Goal: Task Accomplishment & Management: Use online tool/utility

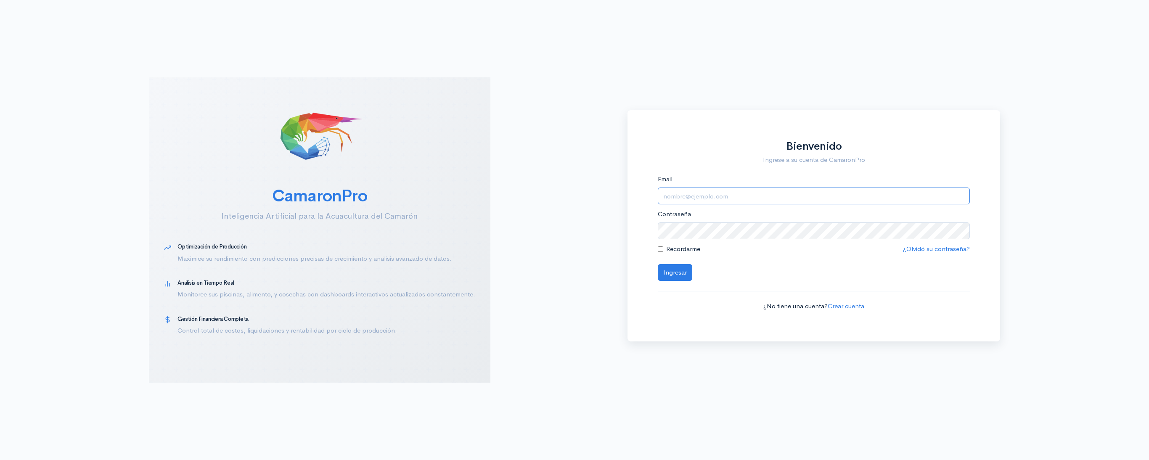
click at [707, 196] on input "Email" at bounding box center [814, 196] width 313 height 17
type input "[EMAIL_ADDRESS][DOMAIN_NAME]"
click at [658, 264] on button "Ingresar" at bounding box center [675, 272] width 34 height 17
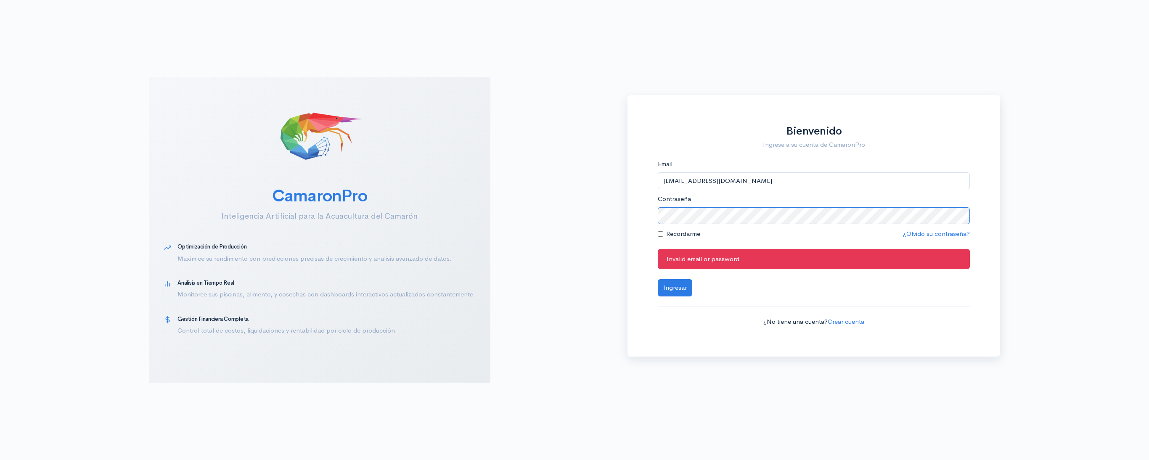
click at [658, 279] on button "Ingresar" at bounding box center [675, 287] width 34 height 17
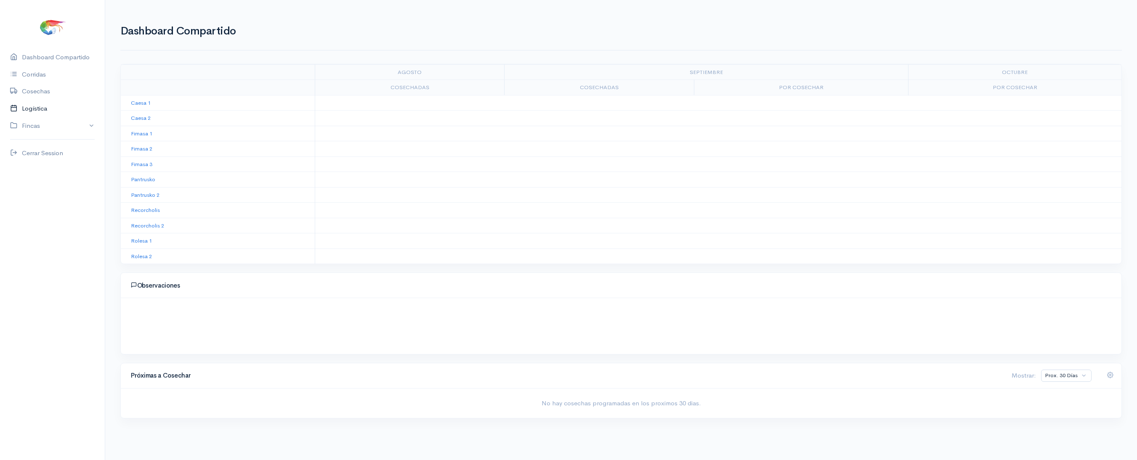
click at [39, 102] on link "Logística" at bounding box center [52, 108] width 105 height 17
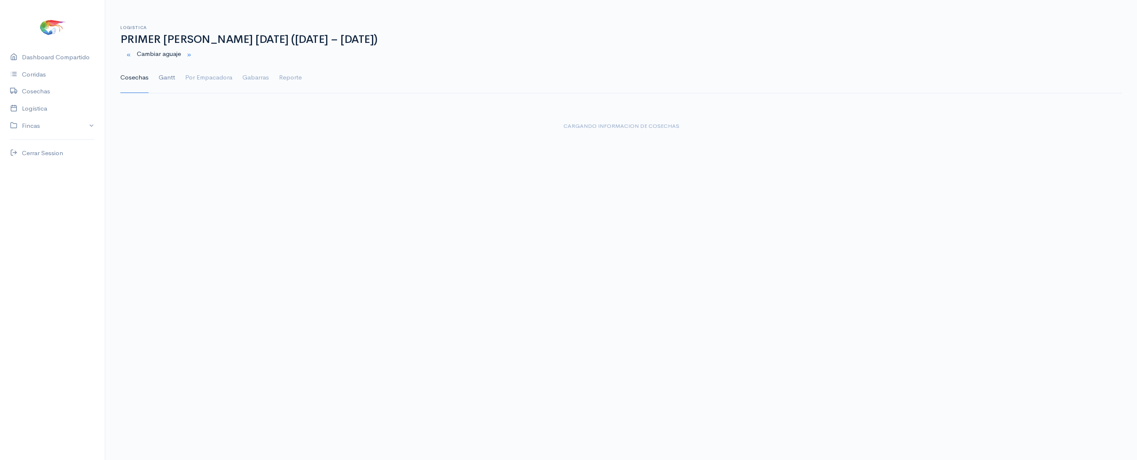
click at [168, 66] on link "Gantt" at bounding box center [167, 78] width 16 height 30
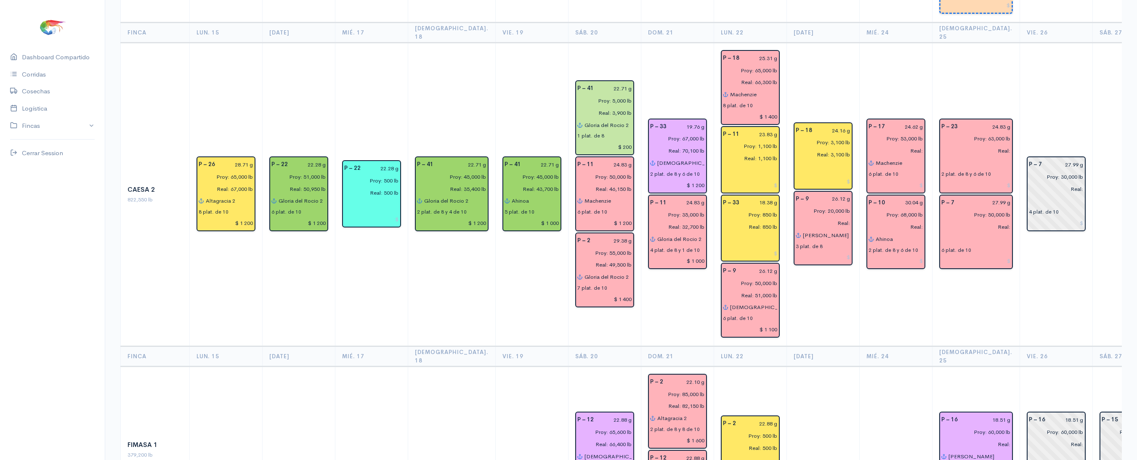
scroll to position [244, 0]
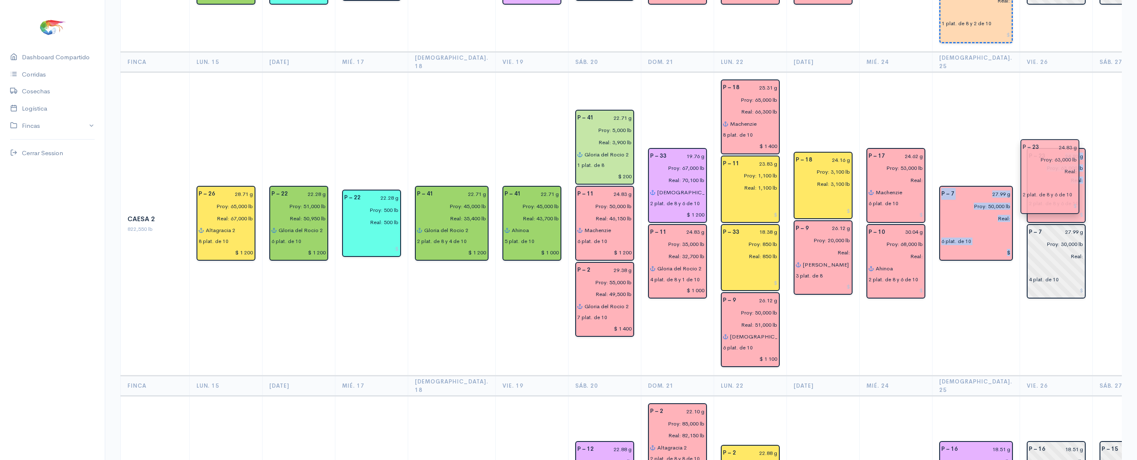
drag, startPoint x: 935, startPoint y: 159, endPoint x: 1024, endPoint y: 167, distance: 89.5
click at [1092, 114] on td at bounding box center [1128, 224] width 73 height 304
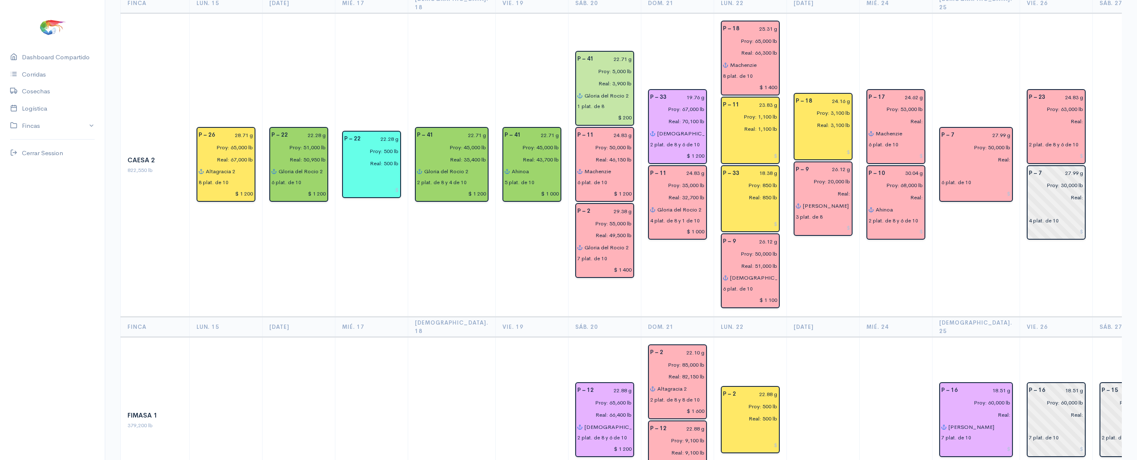
scroll to position [0, 0]
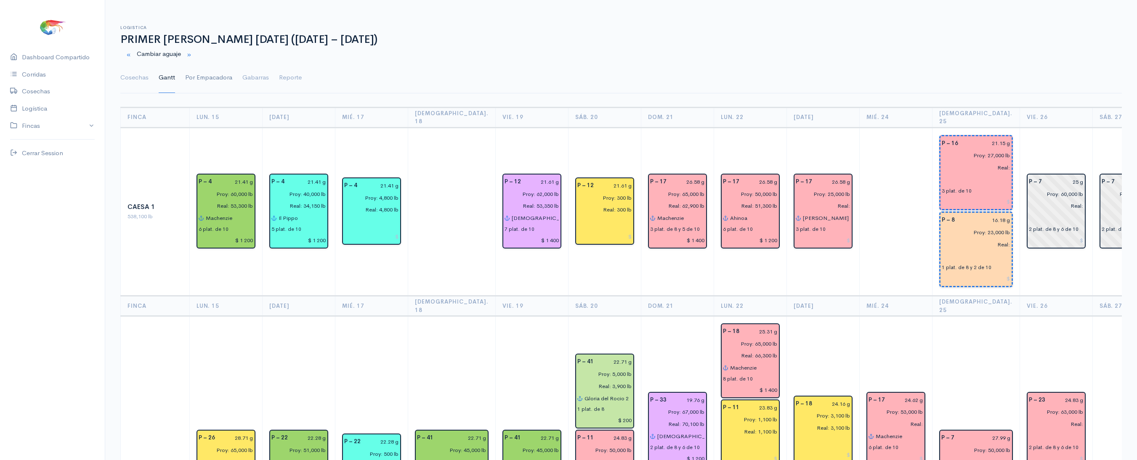
click at [214, 82] on link "Por Empacadora" at bounding box center [208, 78] width 47 height 30
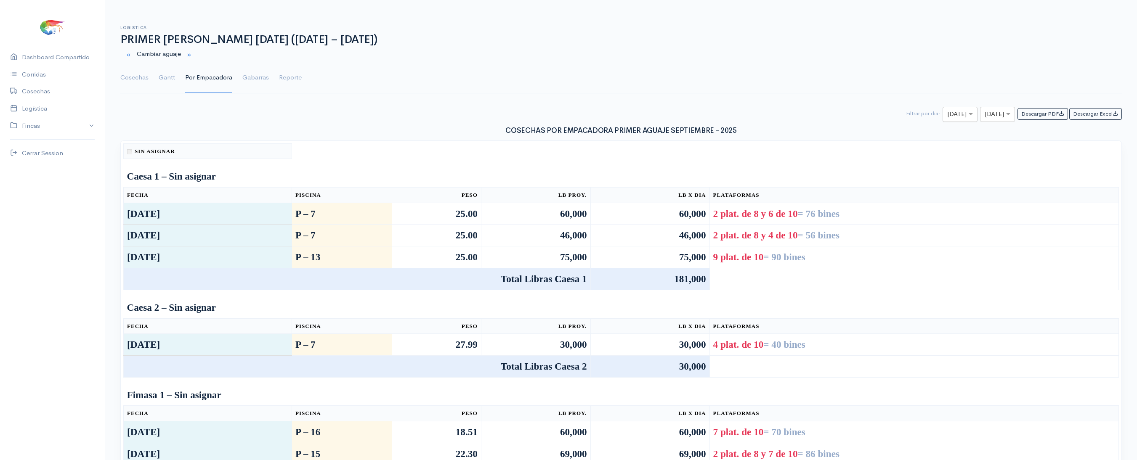
type input "25"
click at [984, 115] on input "text" at bounding box center [989, 114] width 11 height 11
type input "25"
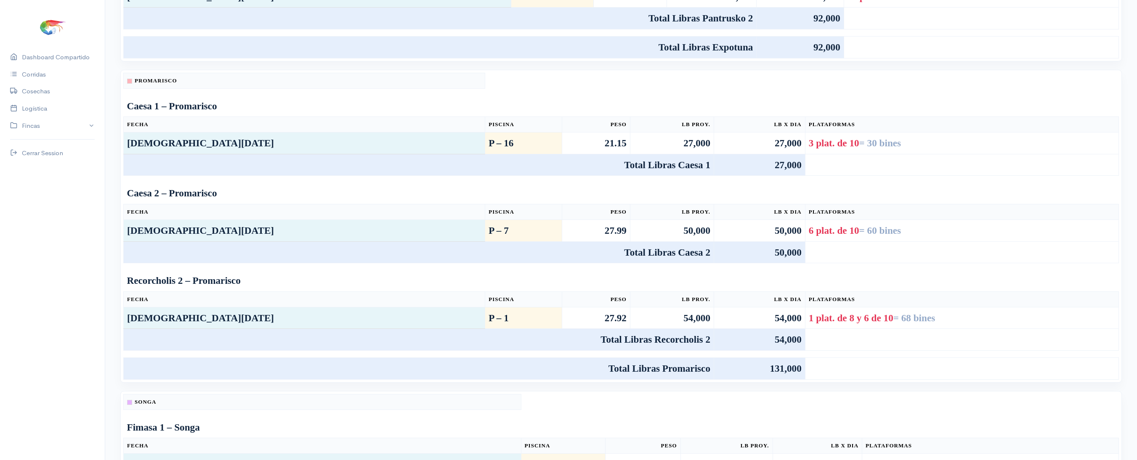
scroll to position [0, 0]
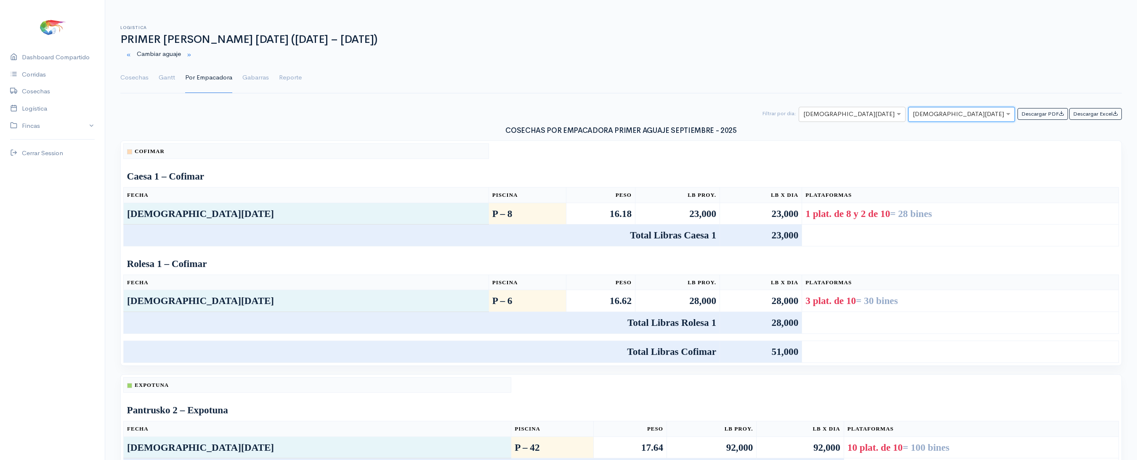
type input "a"
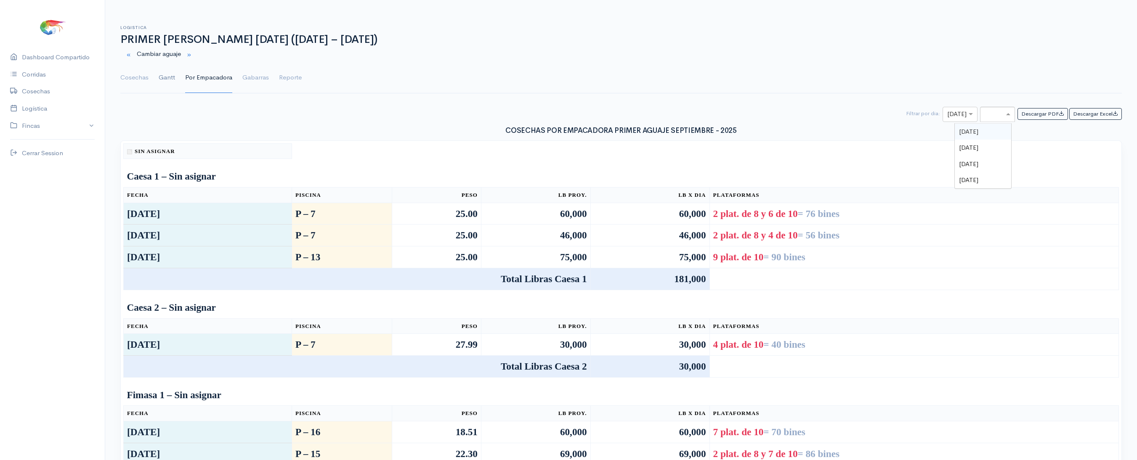
click at [172, 76] on link "Gantt" at bounding box center [167, 78] width 16 height 30
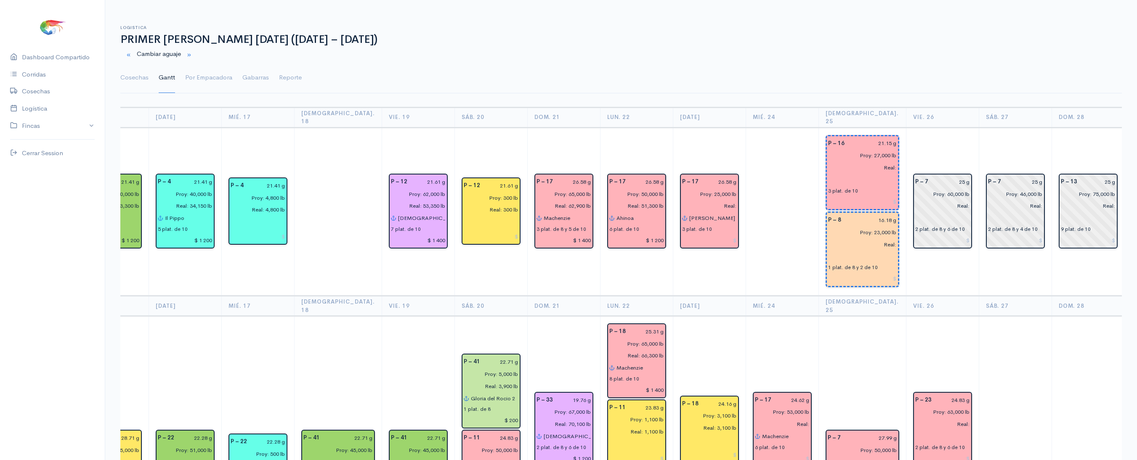
click at [695, 109] on th "[DATE]" at bounding box center [709, 117] width 73 height 20
click at [124, 79] on link "Cosechas" at bounding box center [134, 78] width 28 height 30
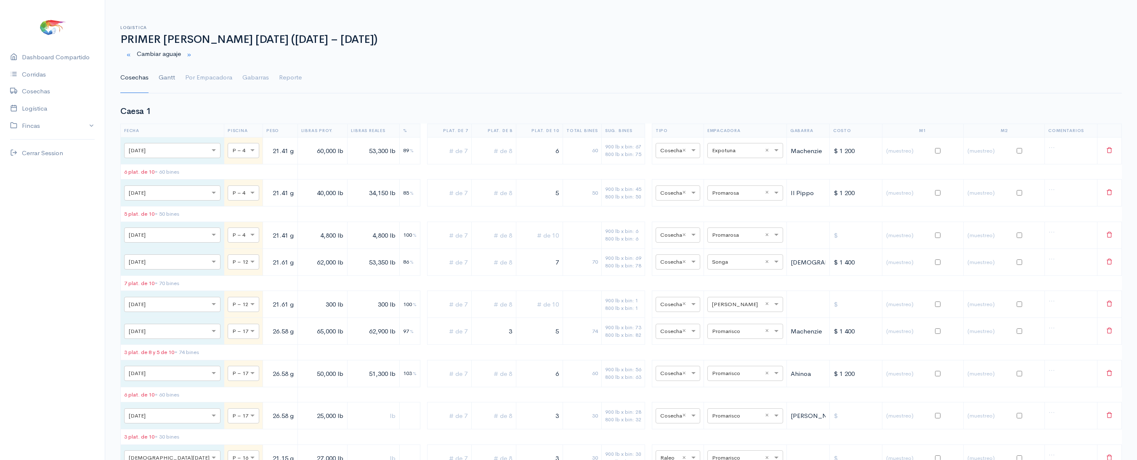
click at [173, 75] on link "Gantt" at bounding box center [167, 78] width 16 height 30
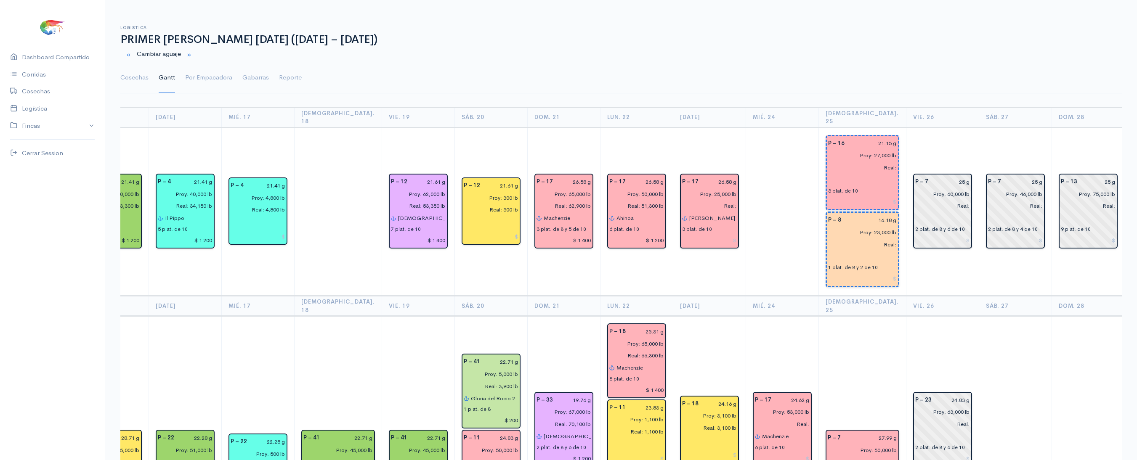
scroll to position [0, 114]
drag, startPoint x: 904, startPoint y: 405, endPoint x: 954, endPoint y: 400, distance: 50.7
click at [978, 384] on td "P – 23 24.83 g Proy: 63,000 lb Real: 2 plat. de 8 y 6 de 10" at bounding box center [1014, 468] width 73 height 304
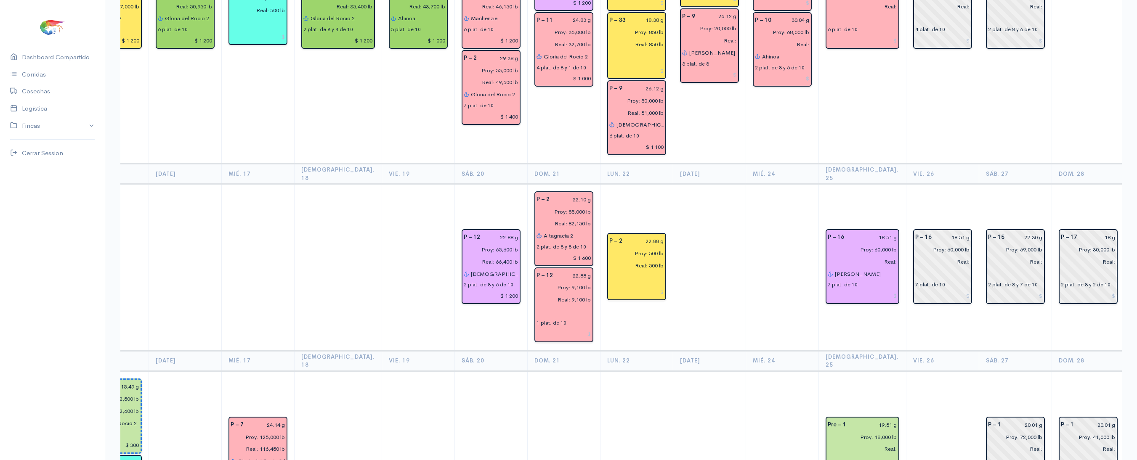
scroll to position [457, 0]
drag, startPoint x: 953, startPoint y: 384, endPoint x: 1013, endPoint y: 152, distance: 239.7
click at [1013, 163] on th "Sáb. 27" at bounding box center [1014, 173] width 73 height 20
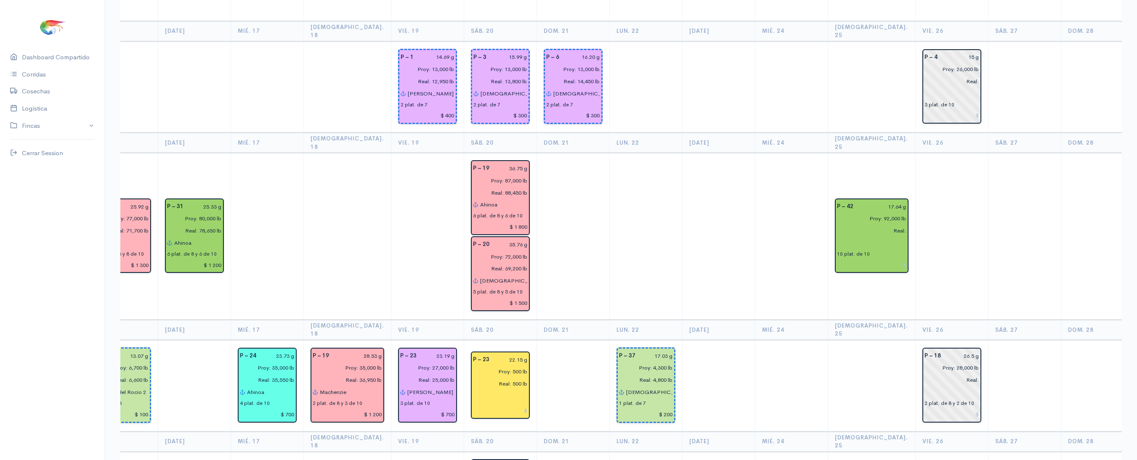
scroll to position [999, 0]
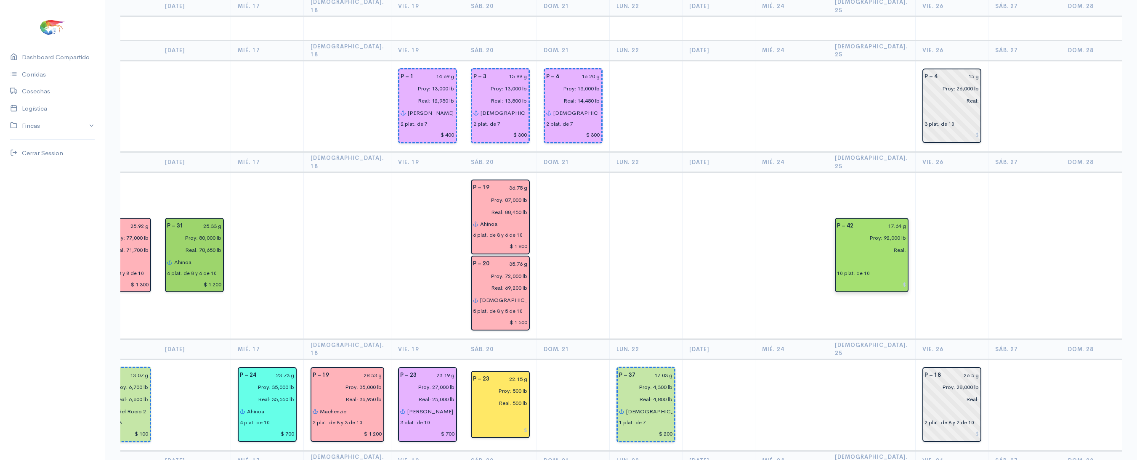
click at [837, 256] on input "text" at bounding box center [871, 262] width 69 height 12
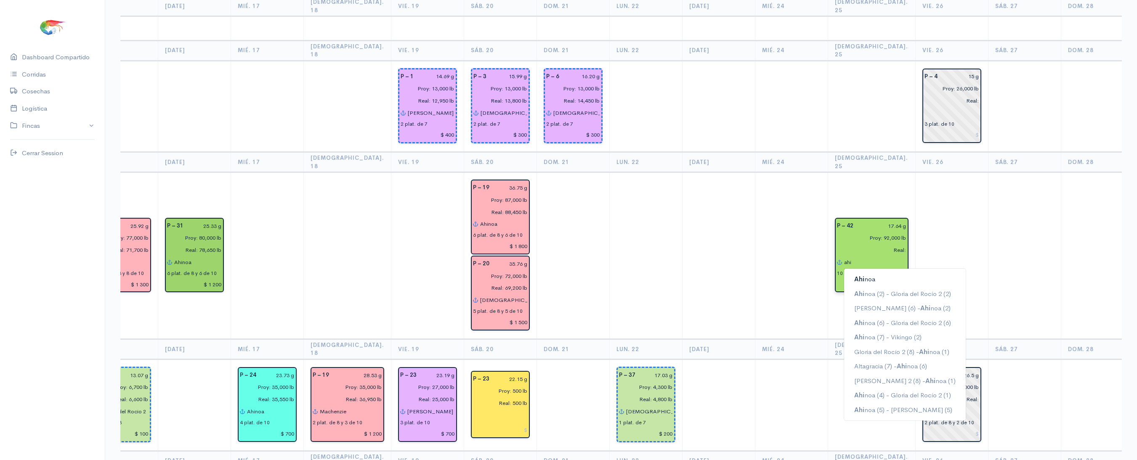
click at [844, 272] on button "Ahi noa" at bounding box center [905, 279] width 122 height 15
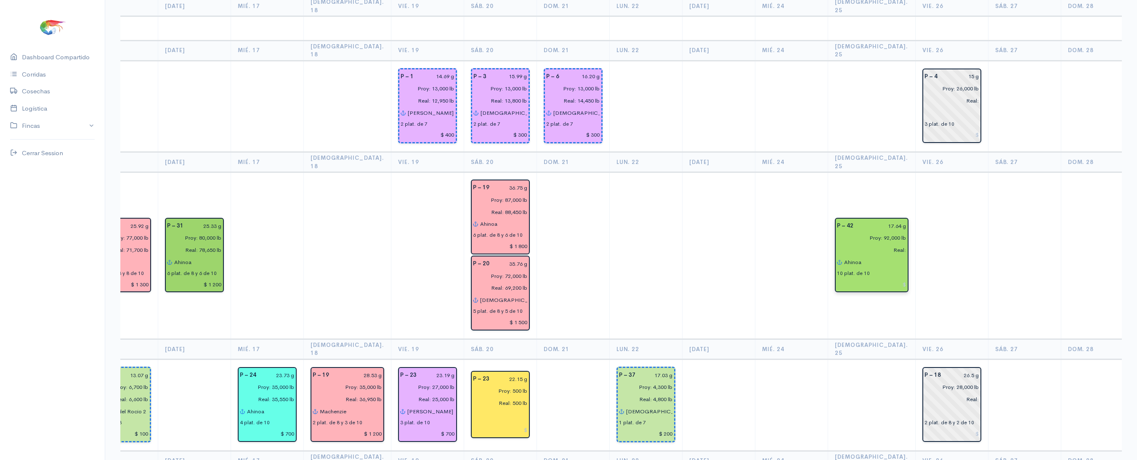
type input "Ahinoa"
click at [941, 232] on td at bounding box center [951, 255] width 73 height 167
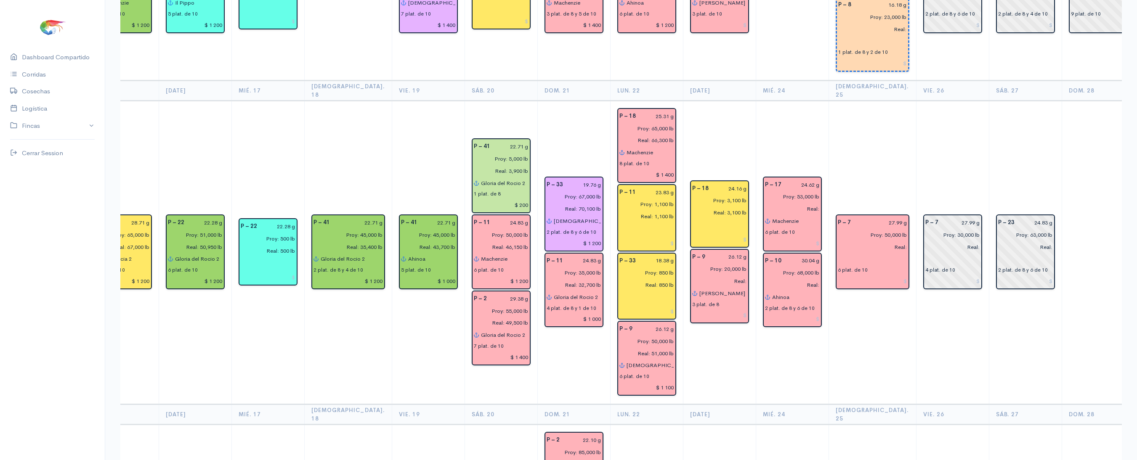
scroll to position [215, 0]
click at [837, 254] on input "text" at bounding box center [871, 260] width 69 height 12
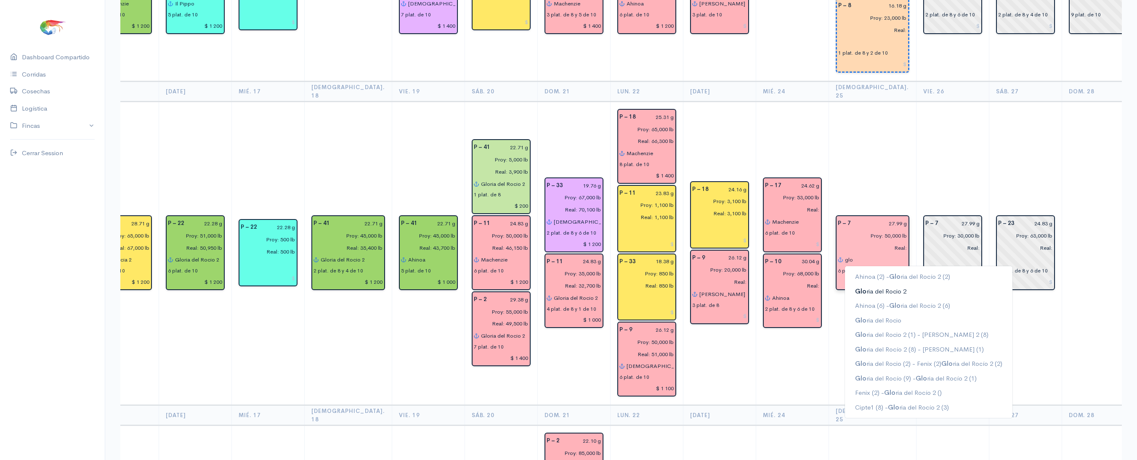
click at [888, 284] on button "Glo ria del Rocio 2" at bounding box center [928, 291] width 167 height 15
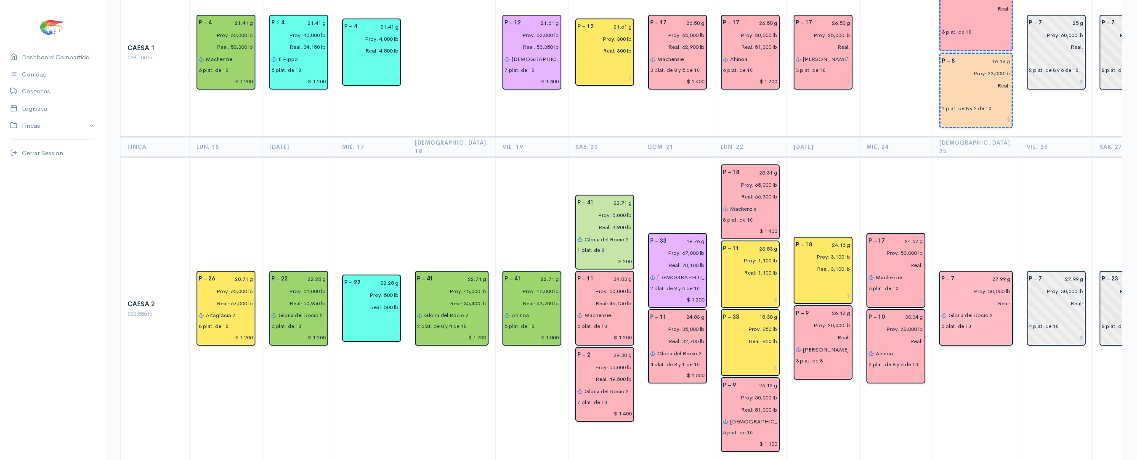
scroll to position [0, 0]
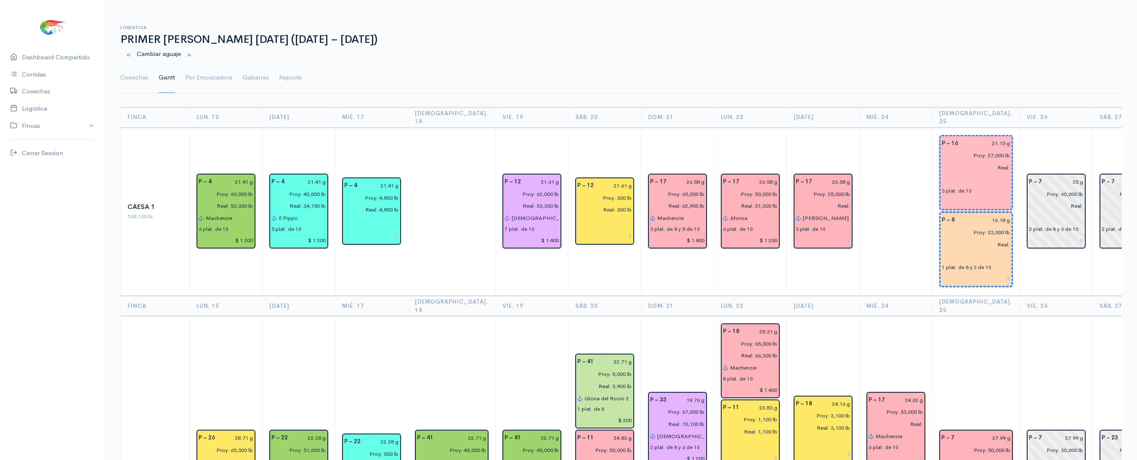
type input "Gloria del Rocio 2"
click at [946, 165] on input "Real:" at bounding box center [973, 168] width 74 height 12
type input "Real:"
click at [941, 174] on input "text" at bounding box center [975, 180] width 69 height 12
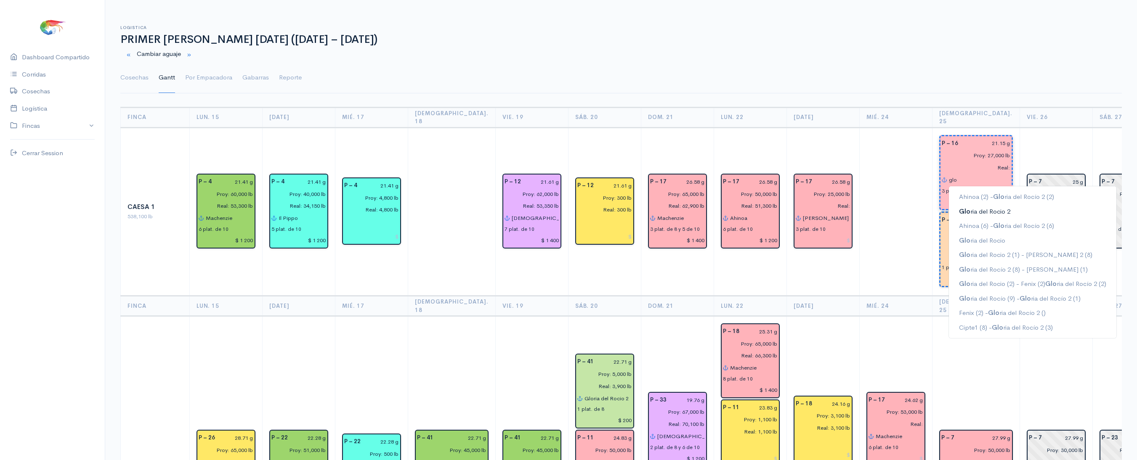
click at [967, 207] on ngb-highlight "Glo ria del Rocio 2" at bounding box center [984, 211] width 51 height 8
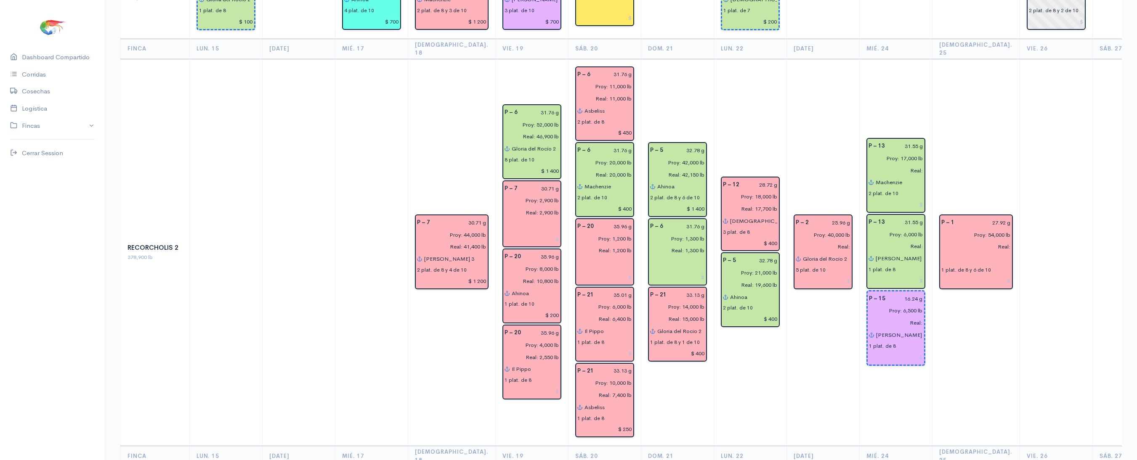
scroll to position [1413, 0]
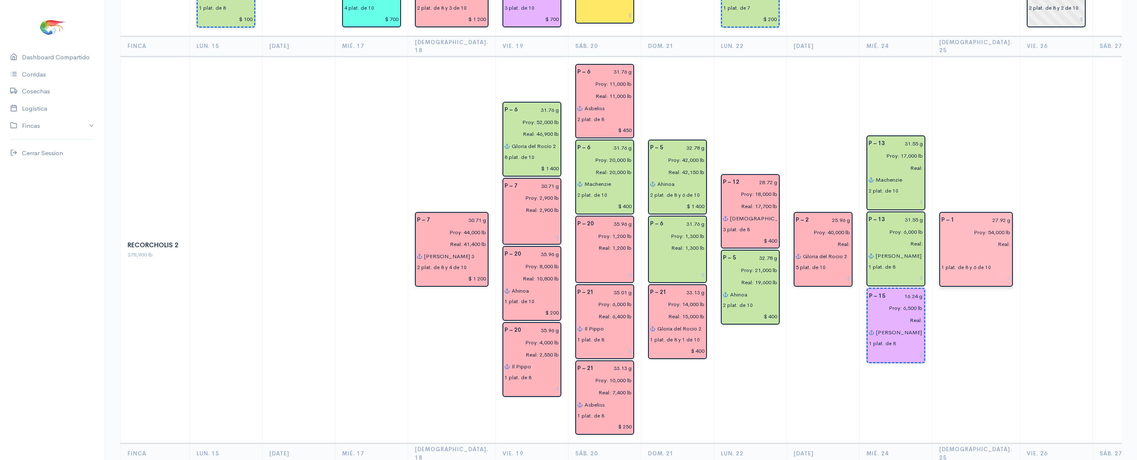
type input "Gloria del Rocio 2 (2) - Machenzie (1)"
click at [941, 250] on input "text" at bounding box center [975, 256] width 69 height 12
type input "a"
click at [958, 269] on span "Ma" at bounding box center [963, 273] width 10 height 8
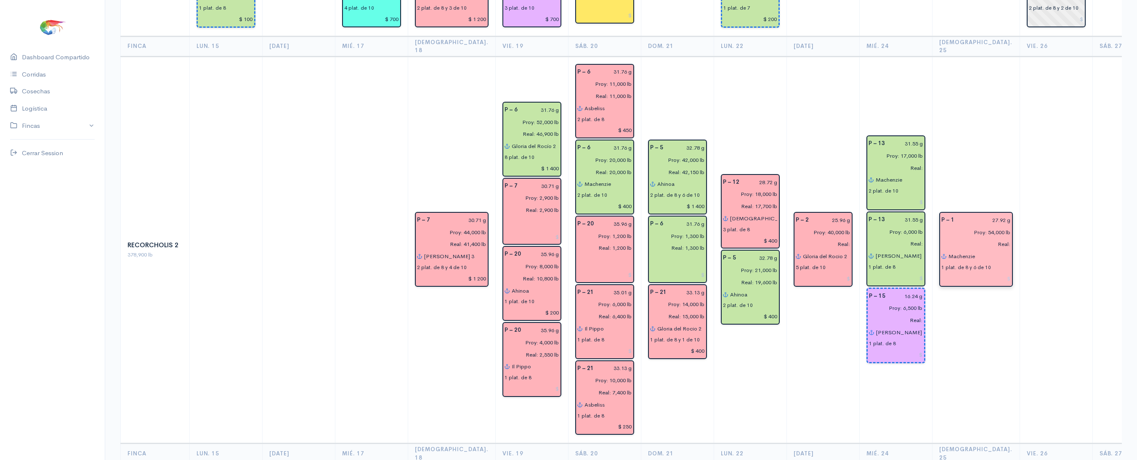
type input "Machenzie"
click at [953, 321] on td "P – 1 27.92 g Proy: 54,000 lb Real: Machenzie 1 plat. de 8 y 6 de 10" at bounding box center [975, 249] width 87 height 387
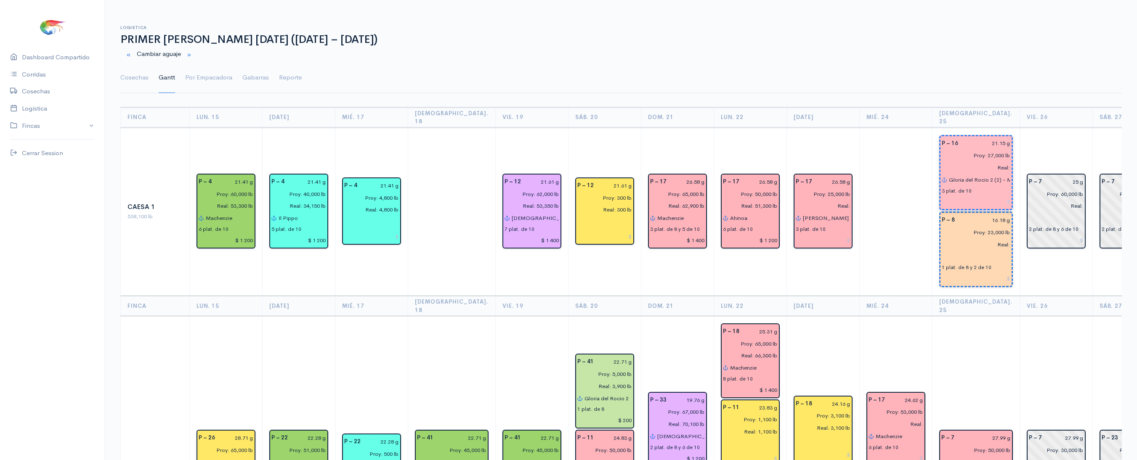
click at [975, 174] on input "Gloria del Rocio 2 (2) - Machenzie (1)" at bounding box center [979, 180] width 62 height 12
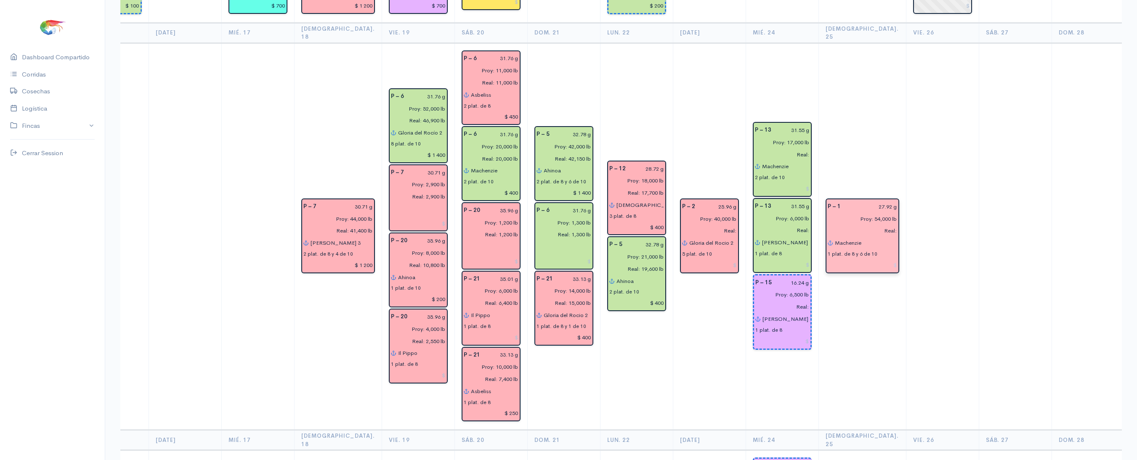
scroll to position [1342, 0]
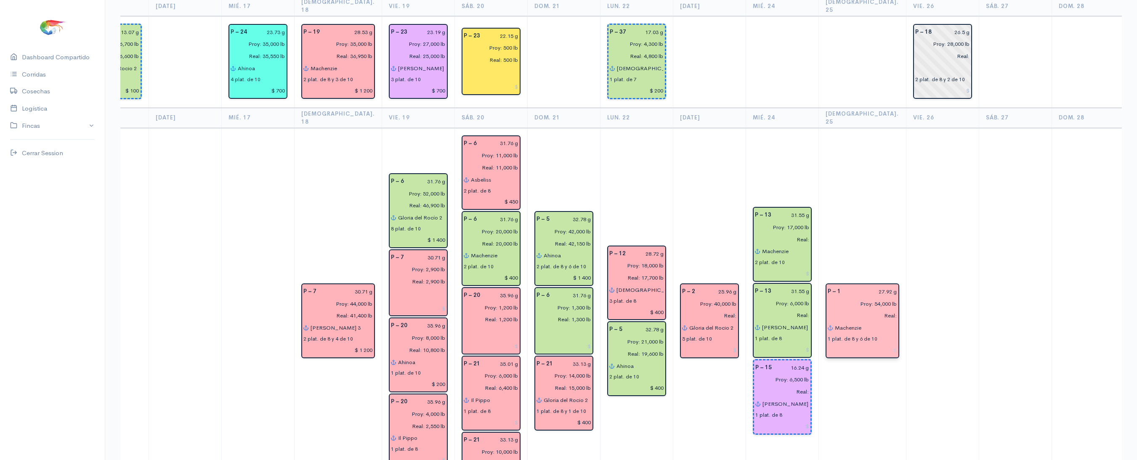
type input "(2) - Machenzie (1)"
click at [859, 322] on input "Machenzie" at bounding box center [865, 328] width 63 height 12
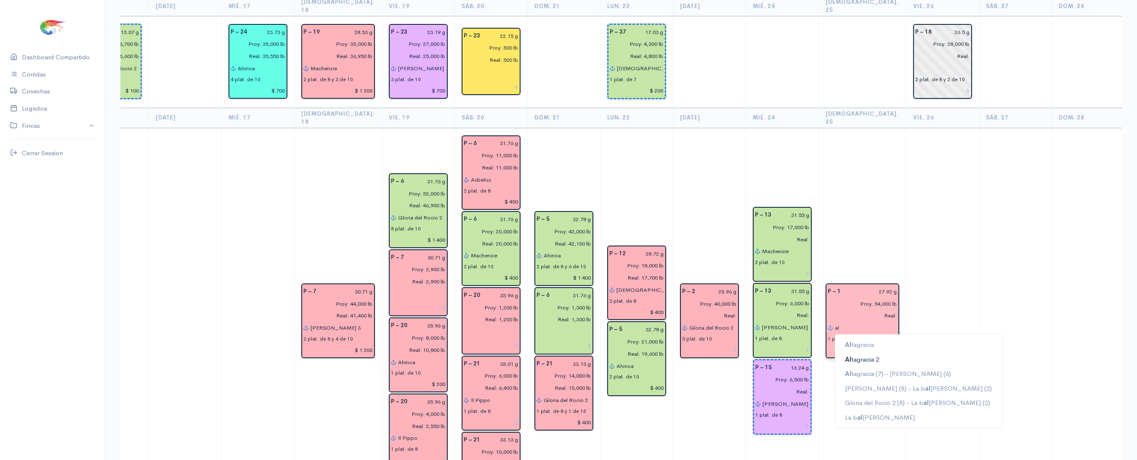
click at [856, 355] on ngb-highlight "Al tagracia 2" at bounding box center [862, 359] width 34 height 8
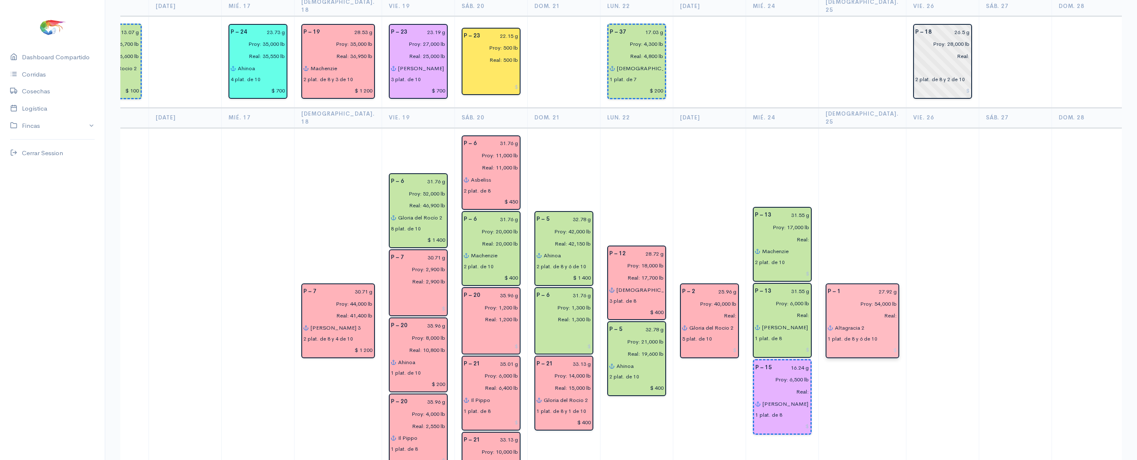
type input "Altagracia 2"
click at [937, 208] on td at bounding box center [942, 321] width 73 height 387
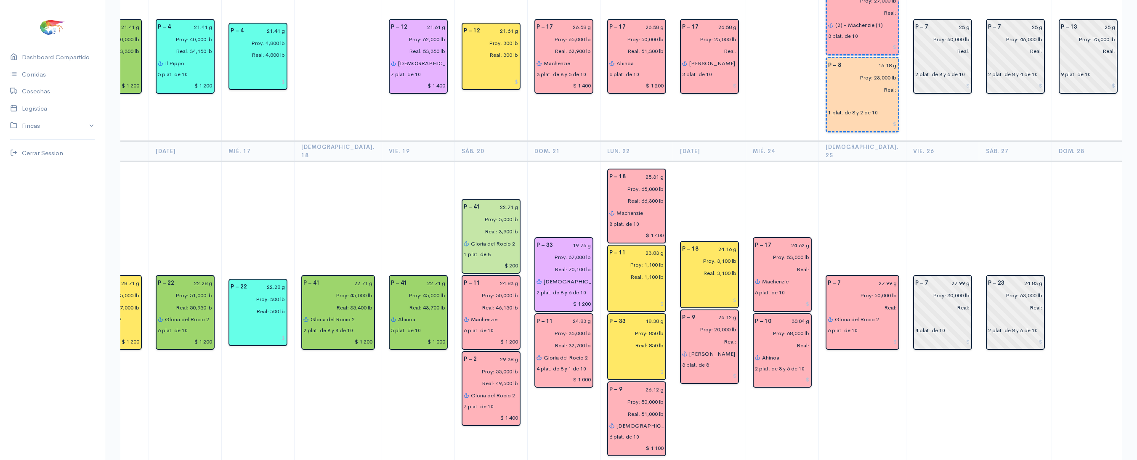
scroll to position [0, 0]
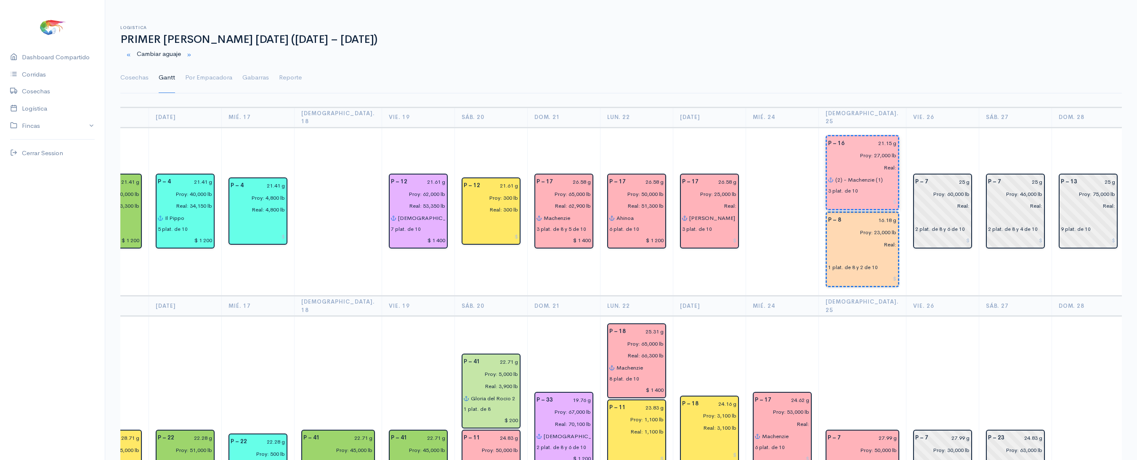
click at [835, 174] on input "(2) - Machenzie (1)" at bounding box center [866, 180] width 62 height 12
click at [856, 174] on input "Machenzie (1)" at bounding box center [866, 180] width 62 height 12
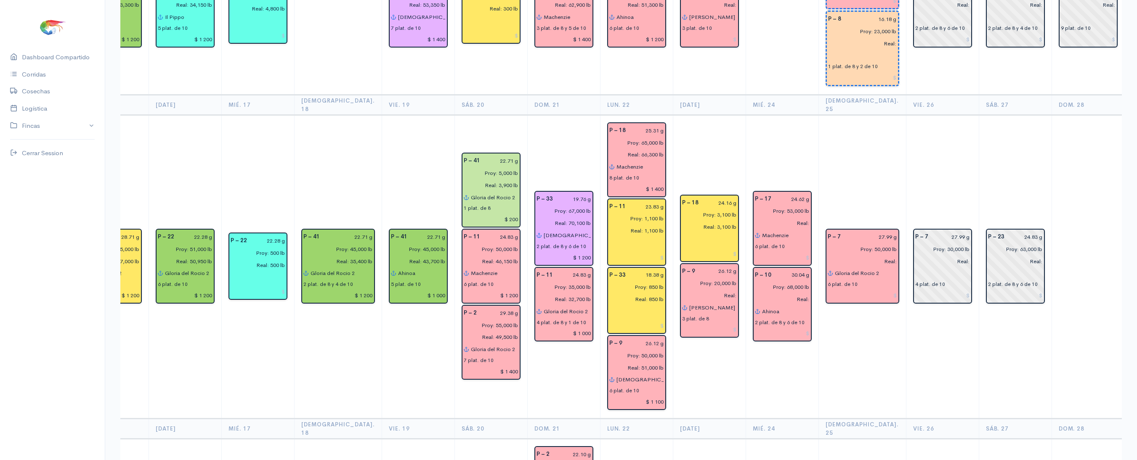
scroll to position [200, 0]
type input "Machenzie (2) - Altagracia2 (1)"
click at [835, 51] on input "text" at bounding box center [862, 56] width 69 height 12
type input "a"
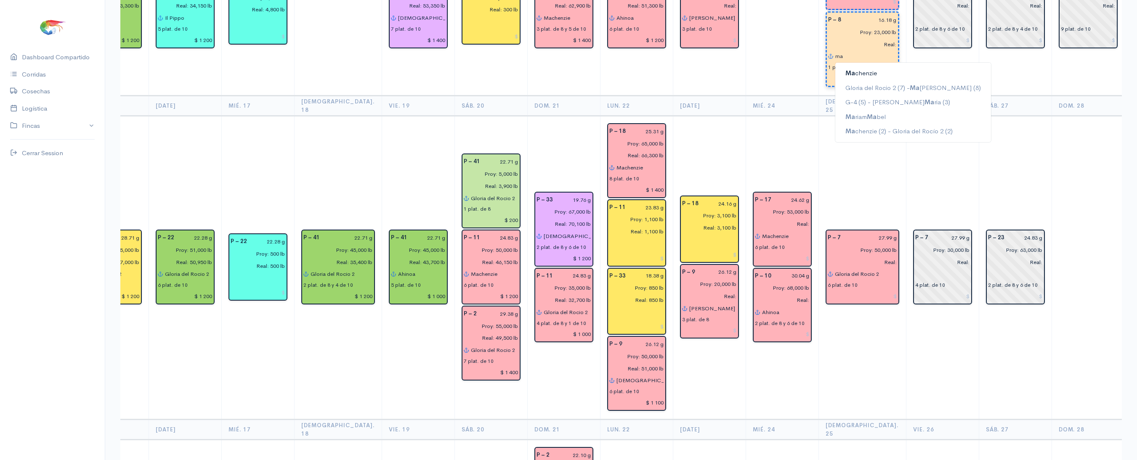
click at [845, 69] on ngb-highlight "[PERSON_NAME]" at bounding box center [861, 73] width 32 height 8
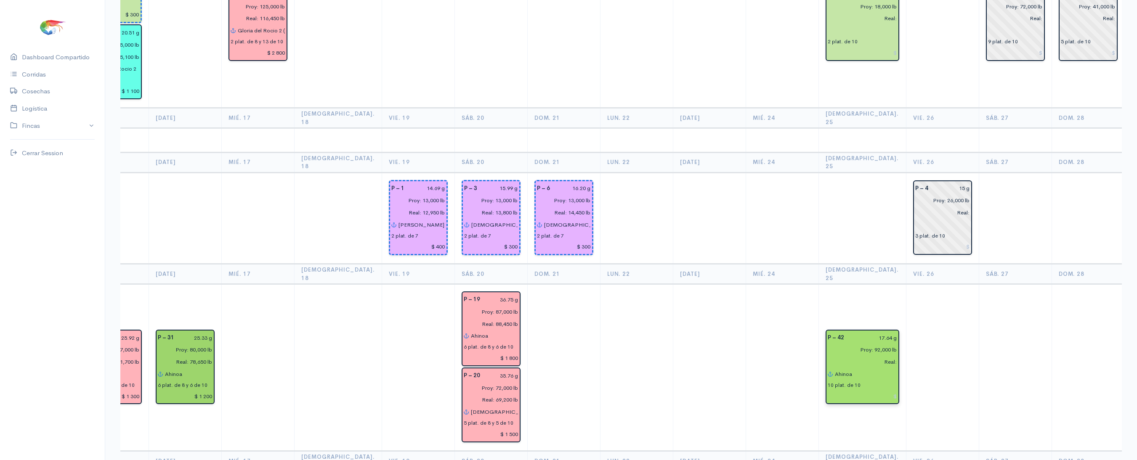
scroll to position [809, 0]
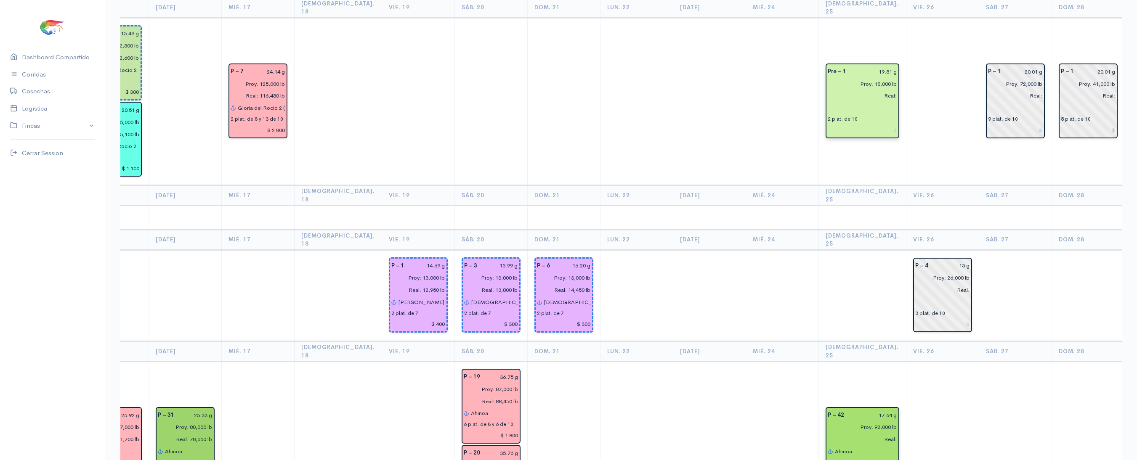
type input "Machenzie"
click at [834, 90] on input "Real:" at bounding box center [859, 96] width 74 height 12
click at [830, 102] on input "text" at bounding box center [861, 108] width 69 height 12
click at [845, 118] on button "[PERSON_NAME]" at bounding box center [913, 125] width 156 height 15
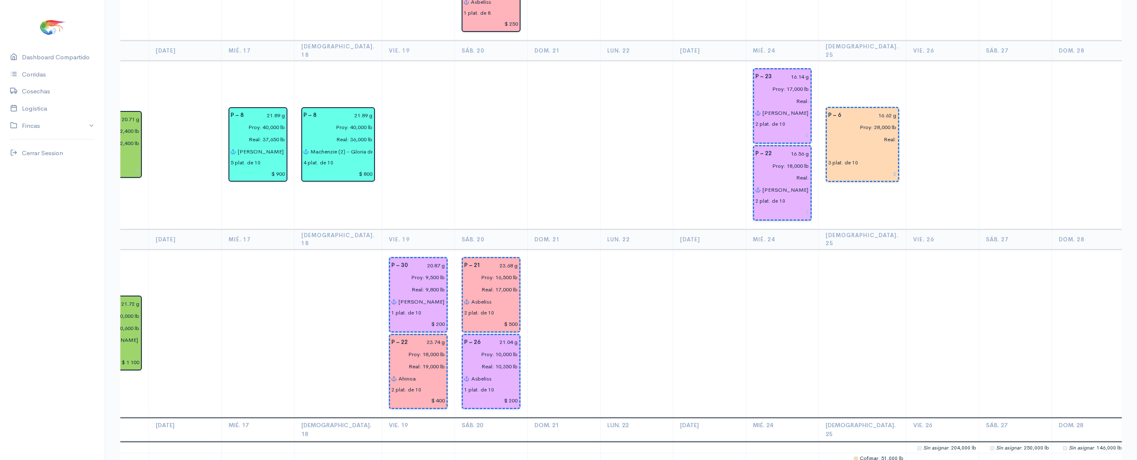
scroll to position [1815, 0]
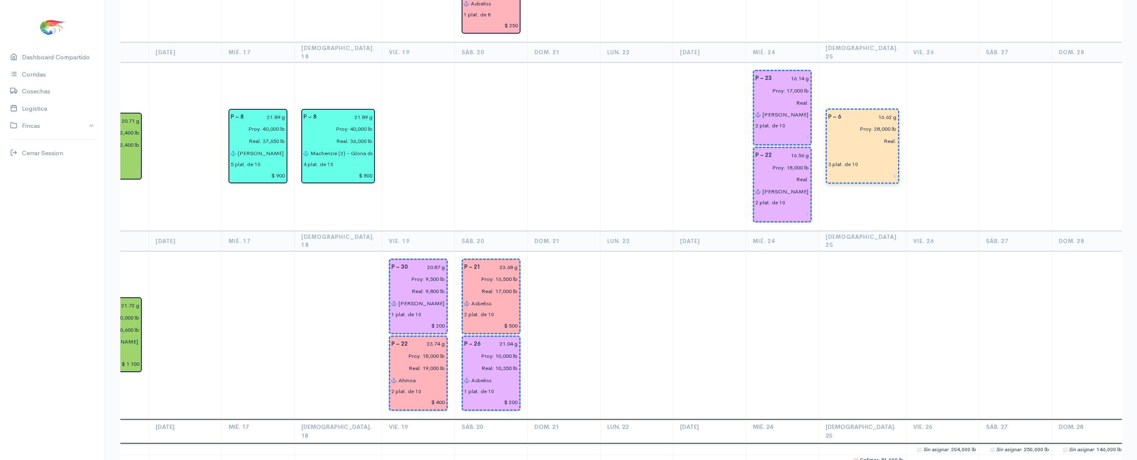
type input "Machenzie"
click at [828, 147] on input "text" at bounding box center [862, 153] width 69 height 12
click at [845, 166] on span "Ma" at bounding box center [850, 170] width 10 height 8
type input "Machenzie"
click at [911, 68] on td at bounding box center [942, 147] width 73 height 169
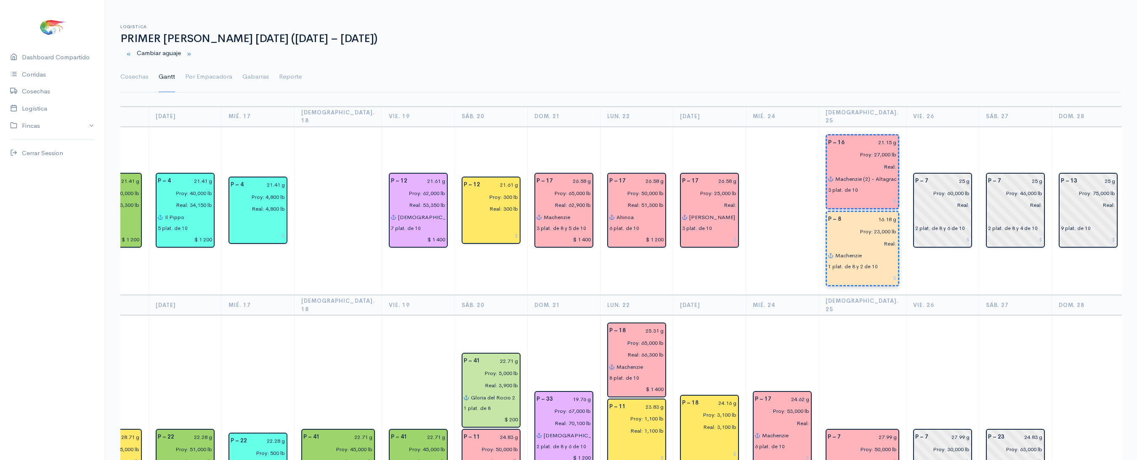
scroll to position [0, 0]
click at [845, 251] on input "Machenzie" at bounding box center [866, 257] width 62 height 12
type input "M"
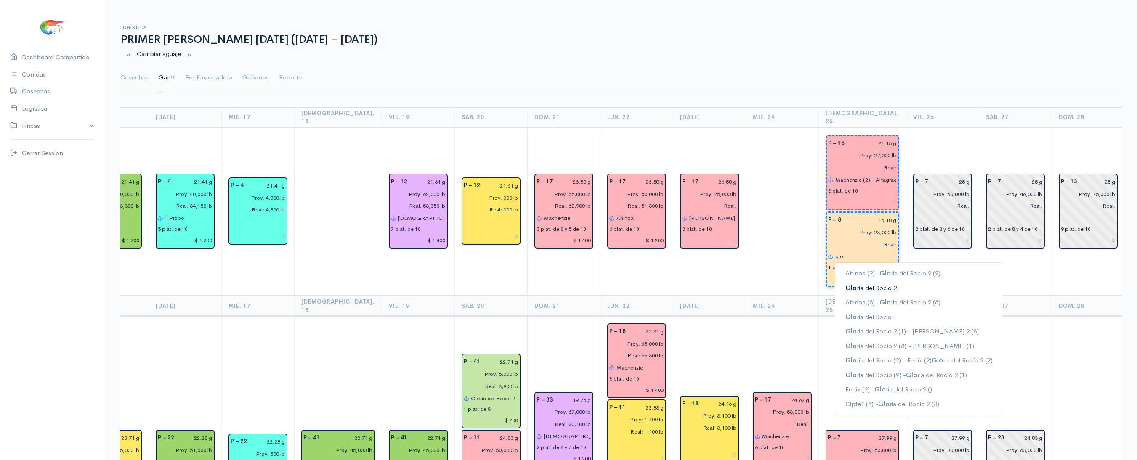
click at [869, 284] on ngb-highlight "Glo ria del Rocio 2" at bounding box center [870, 288] width 51 height 8
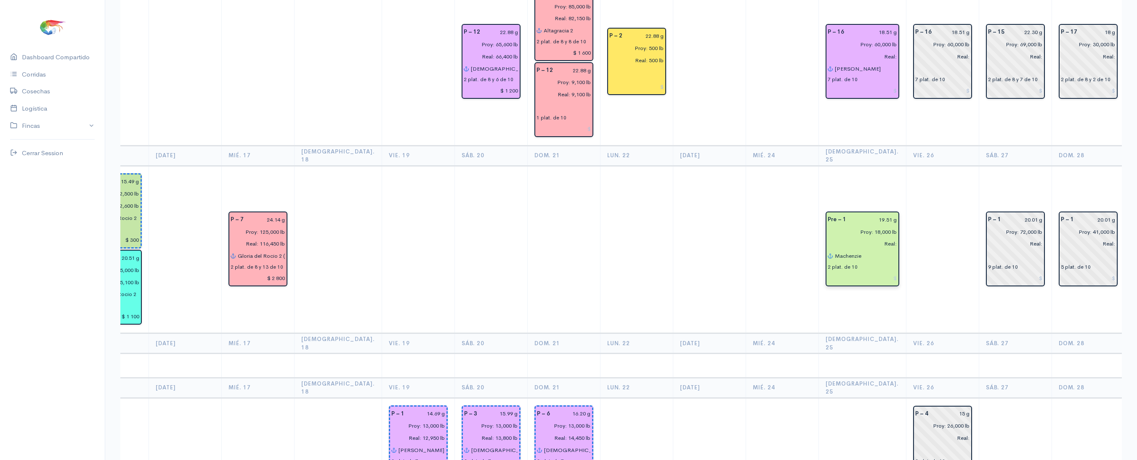
scroll to position [660, 0]
type input "Gloria del Rocio 2"
click at [849, 251] on input "Machenzie" at bounding box center [865, 257] width 63 height 12
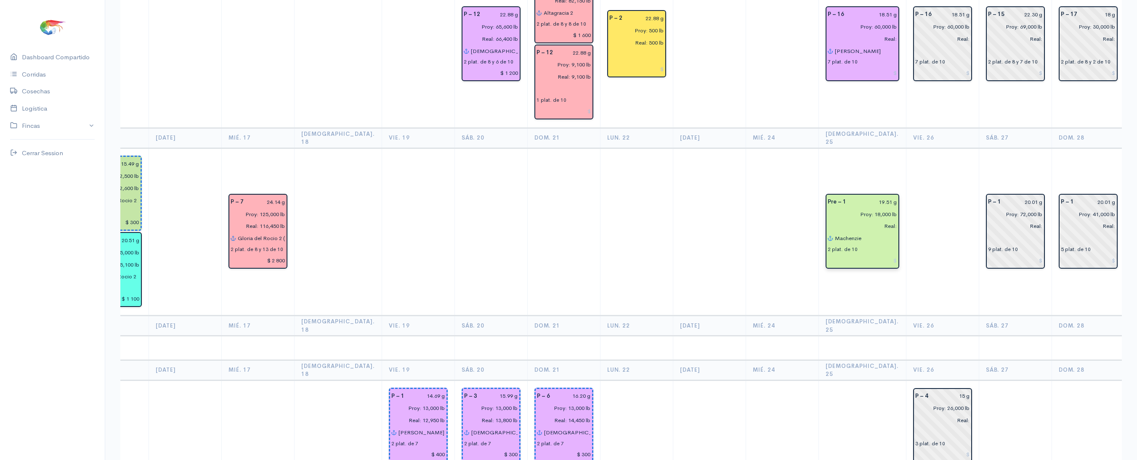
scroll to position [727, 0]
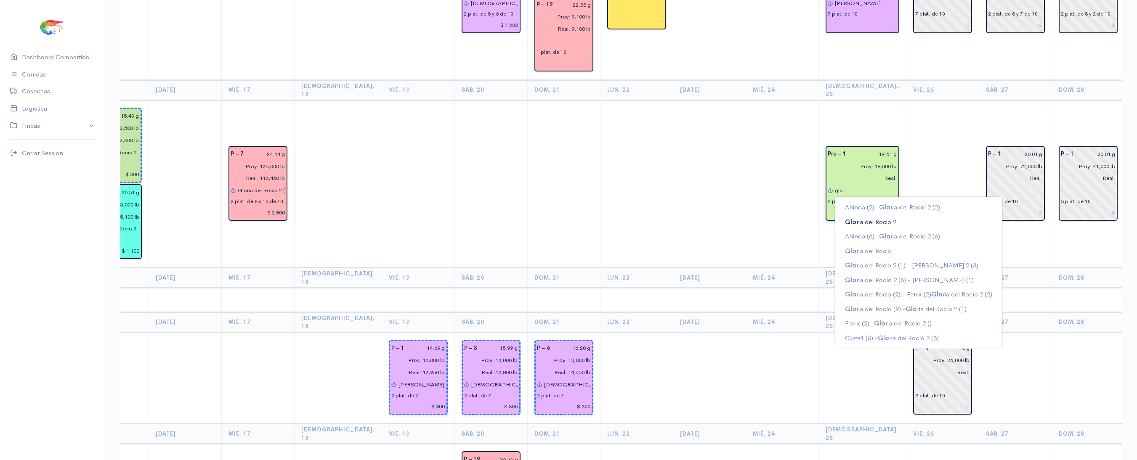
click at [861, 215] on button "Glo ria del Rocio 2" at bounding box center [918, 222] width 167 height 15
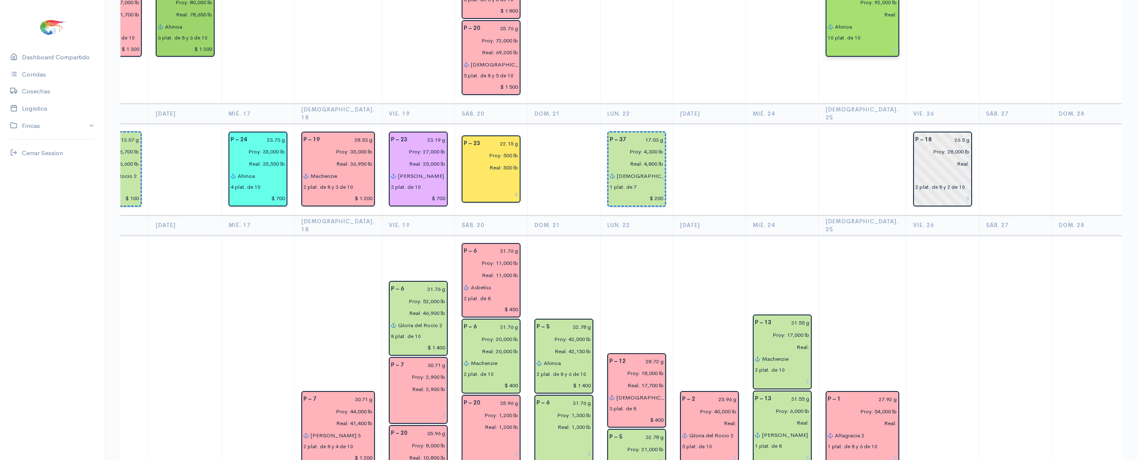
scroll to position [1306, 0]
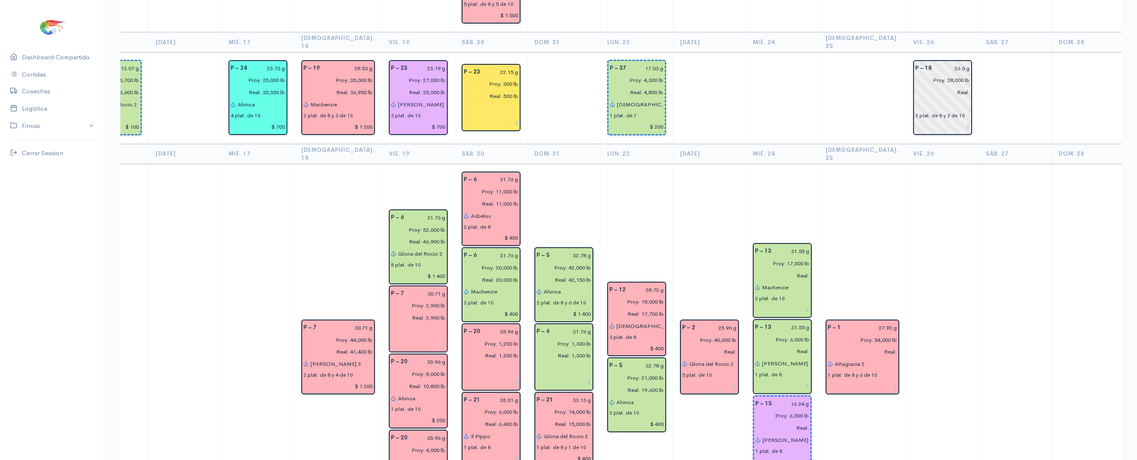
type input "Gloria del Rocio 2"
click at [854, 358] on input "Altagracia 2" at bounding box center [865, 364] width 63 height 12
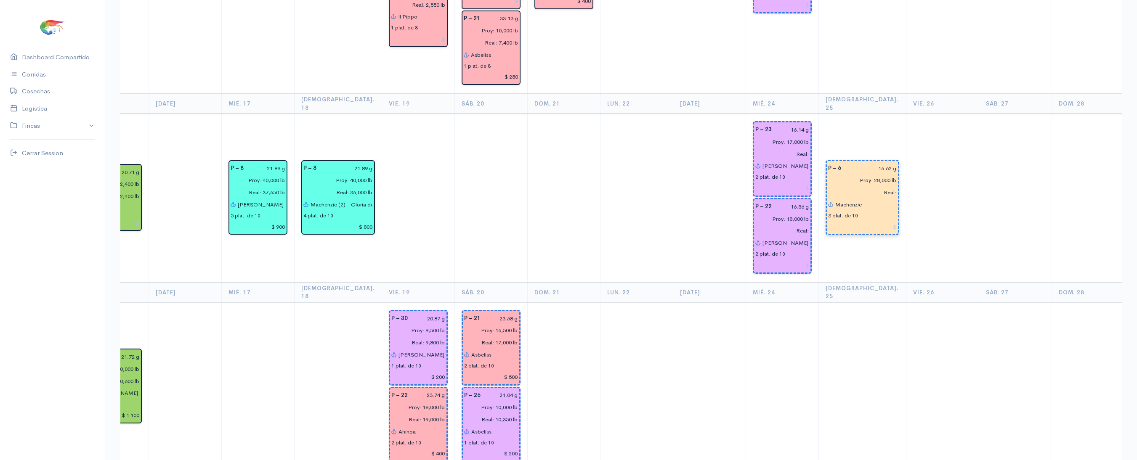
click at [847, 199] on input "Machenzie" at bounding box center [866, 205] width 62 height 12
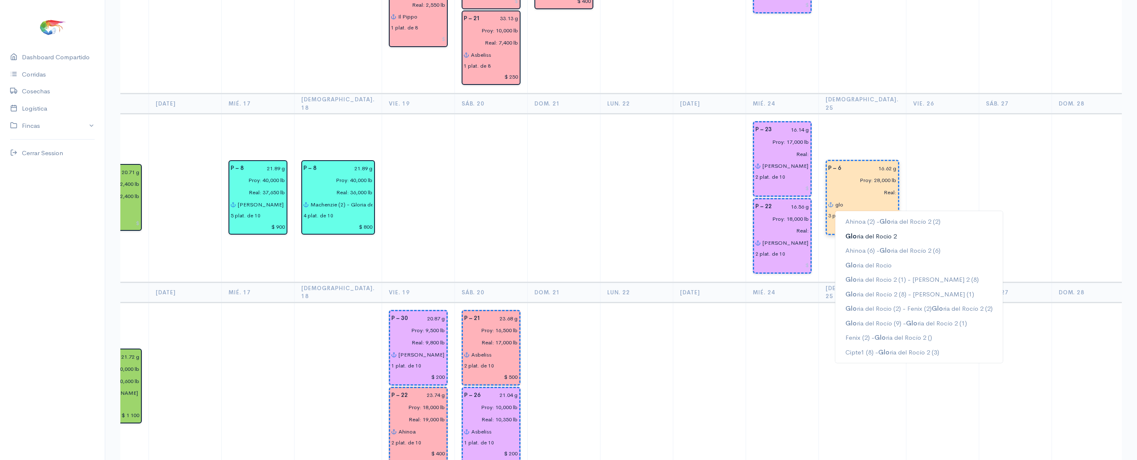
click at [853, 232] on ngb-highlight "Glo ria del Rocio 2" at bounding box center [870, 236] width 51 height 8
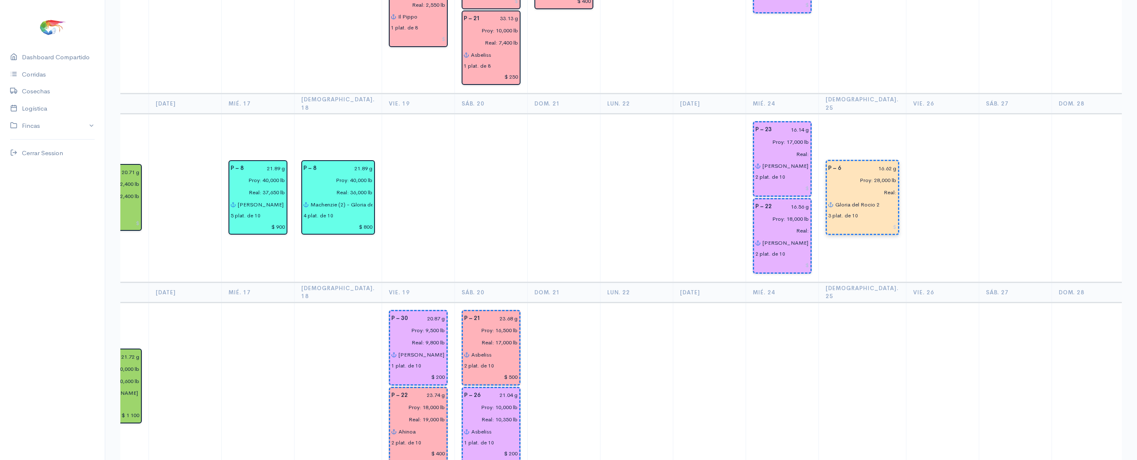
type input "Gloria del Rocio 2"
click at [912, 128] on td at bounding box center [942, 198] width 73 height 169
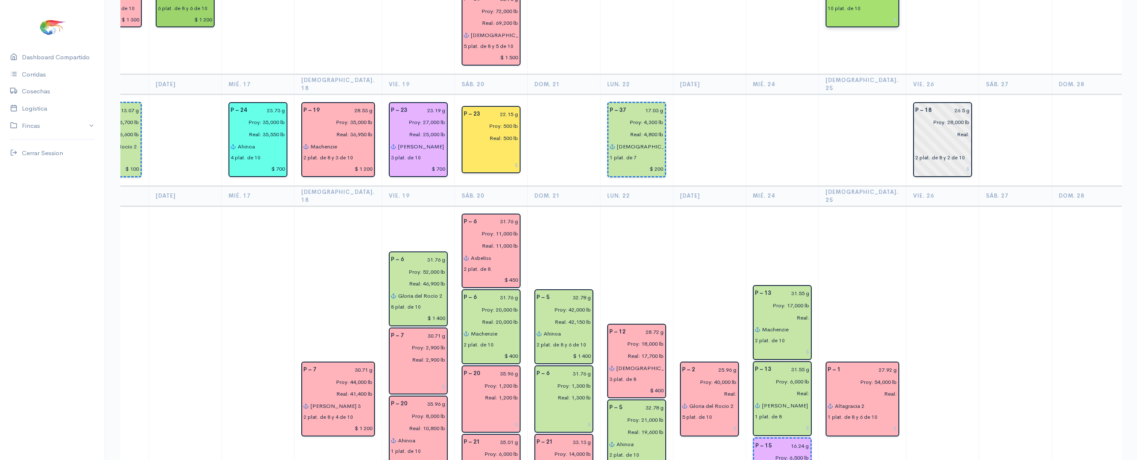
scroll to position [1337, 0]
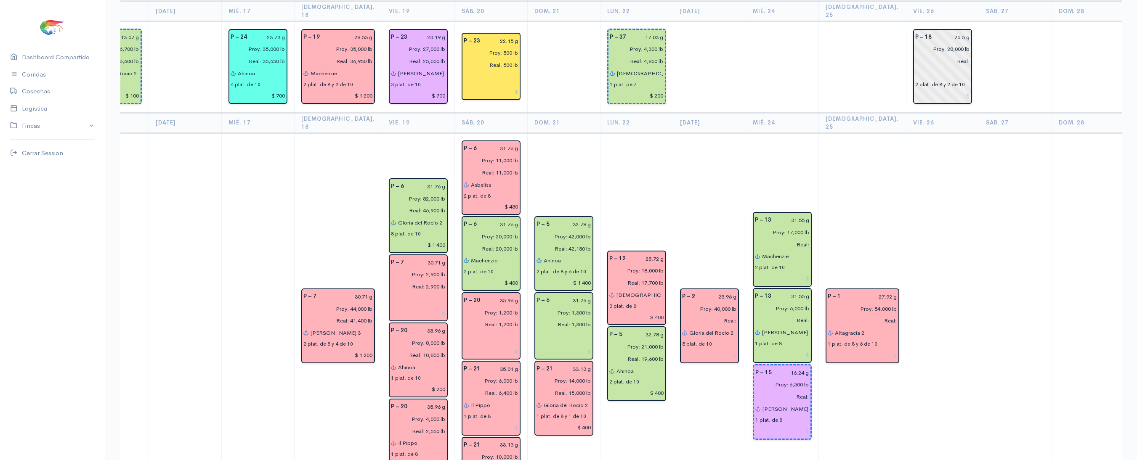
click at [906, 133] on td at bounding box center [942, 326] width 73 height 387
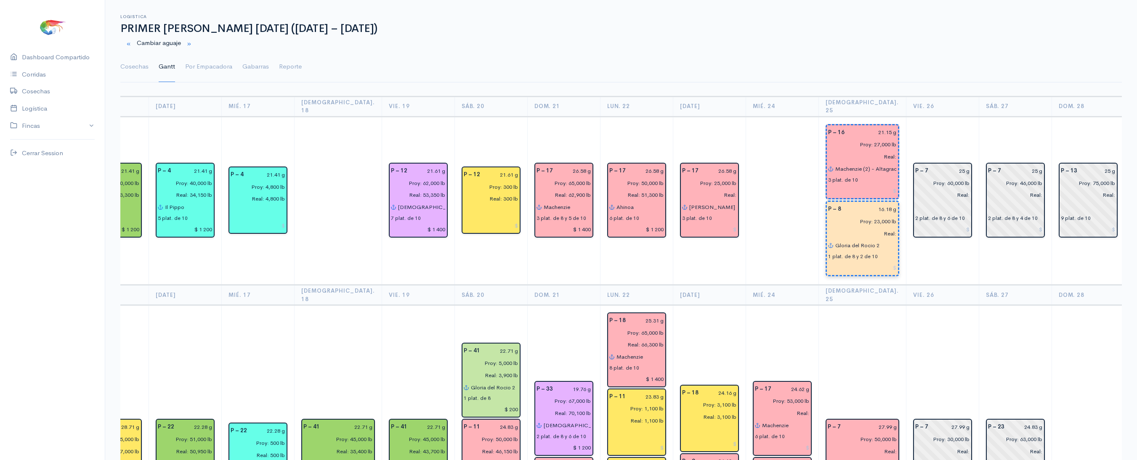
scroll to position [0, 0]
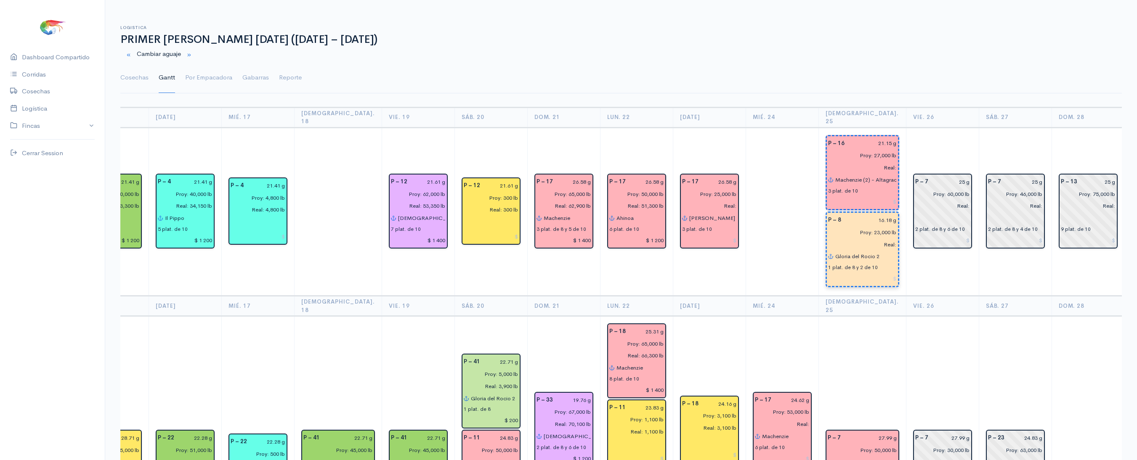
drag, startPoint x: 810, startPoint y: 87, endPoint x: 790, endPoint y: 211, distance: 126.1
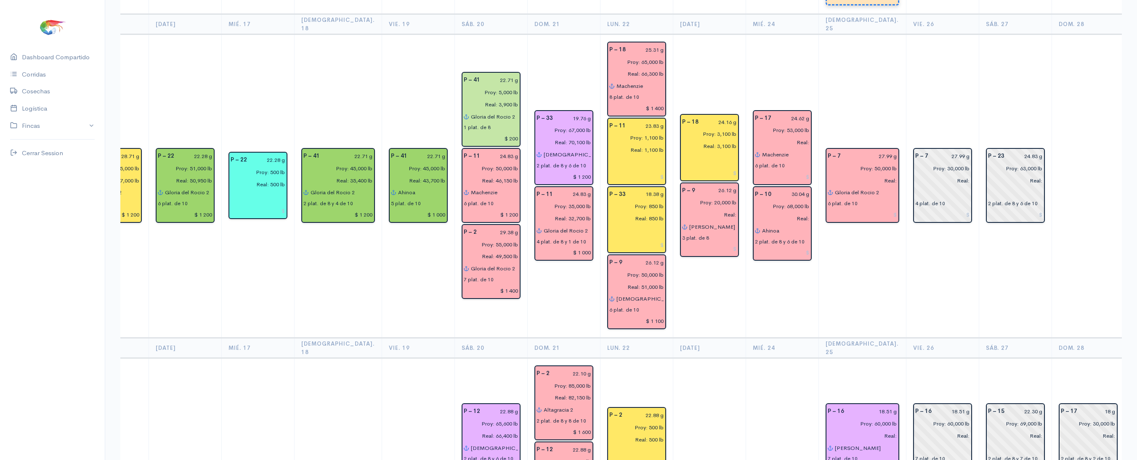
scroll to position [297, 0]
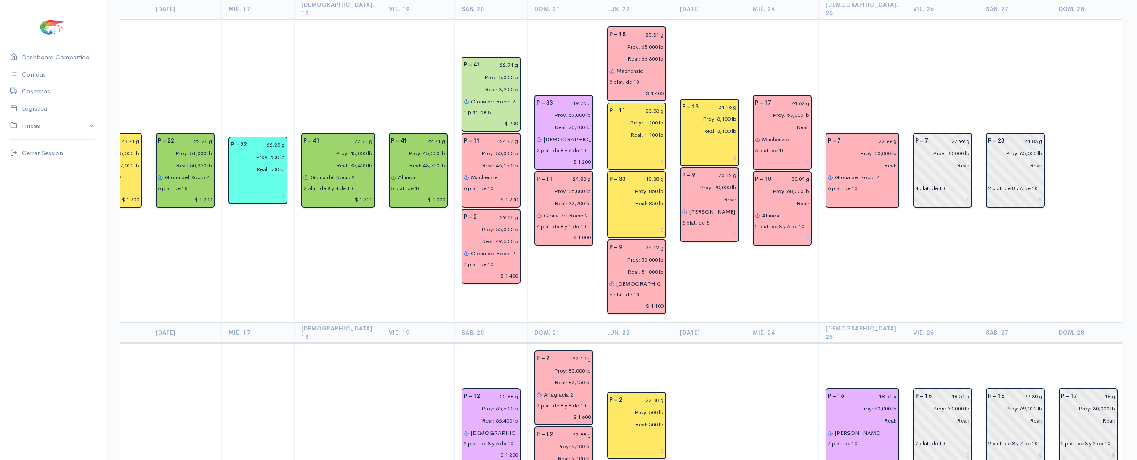
click at [835, 220] on td "P – 7 27.99 g Proy: 50,000 lb Real: Gloria del Rocio 2 6 plat. de 10" at bounding box center [861, 171] width 87 height 304
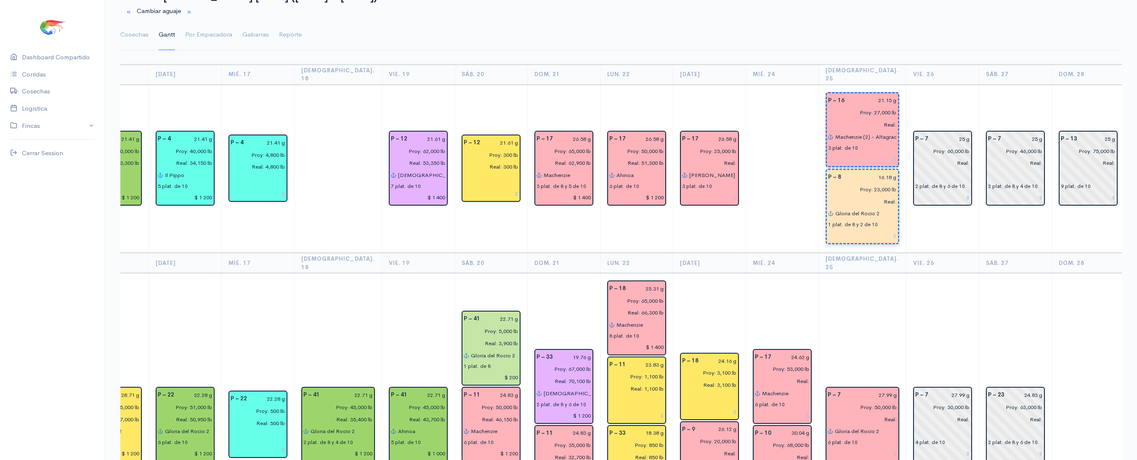
scroll to position [44, 0]
click at [860, 424] on input "Gloria del Rocio 2" at bounding box center [865, 430] width 63 height 12
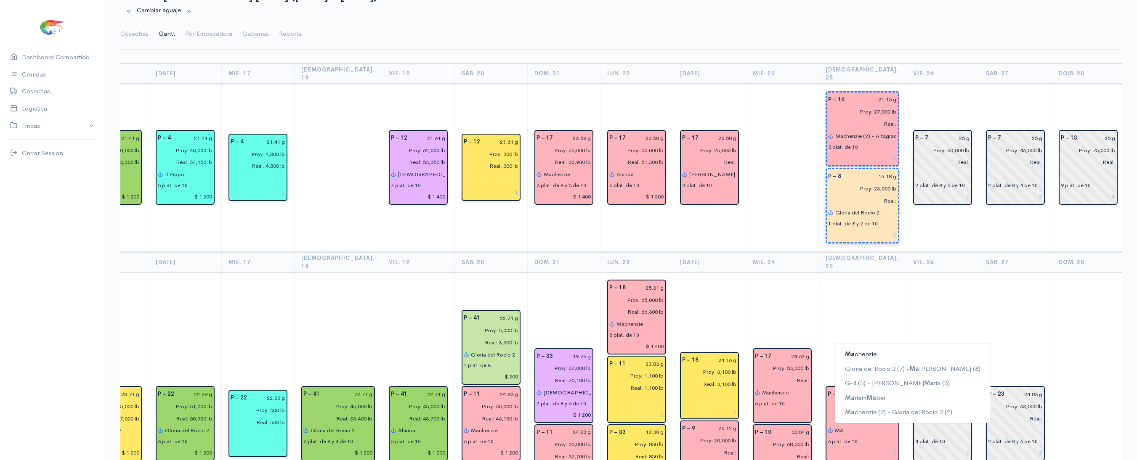
click at [861, 347] on button "[PERSON_NAME]" at bounding box center [913, 354] width 156 height 15
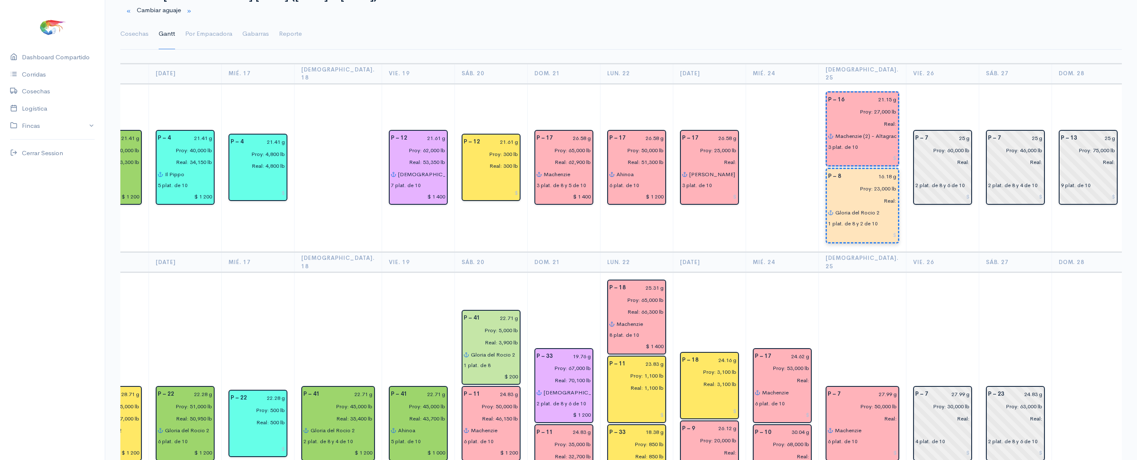
type input "Machenzie"
click at [906, 284] on td "P – 7 27.99 g Proy: 30,000 lb Real: 4 plat. de 10" at bounding box center [942, 425] width 73 height 304
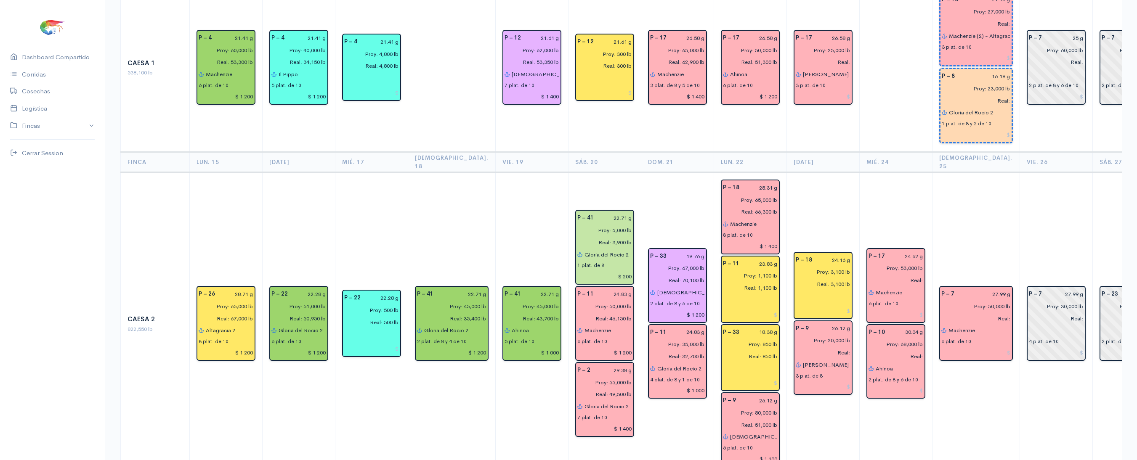
scroll to position [0, 0]
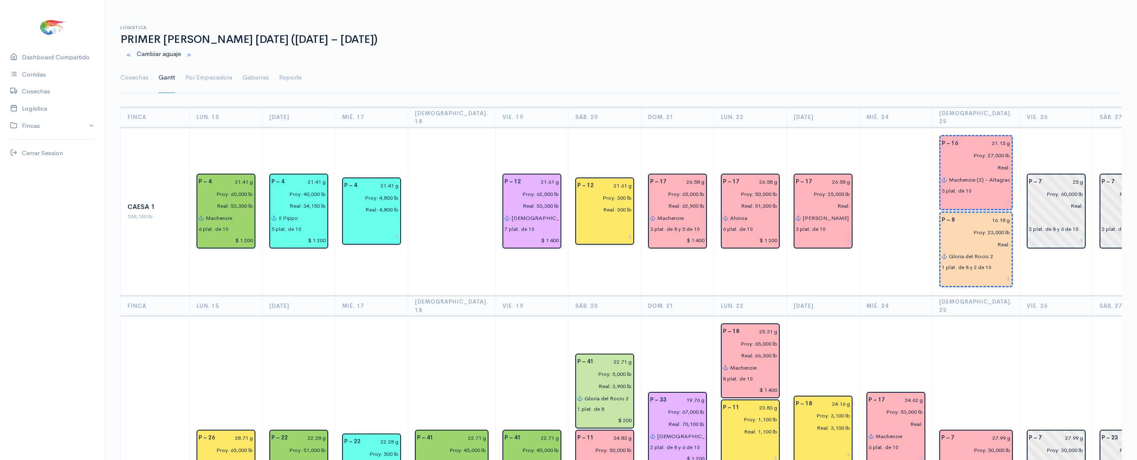
drag, startPoint x: 840, startPoint y: 167, endPoint x: 854, endPoint y: 211, distance: 45.8
click at [859, 211] on td at bounding box center [895, 211] width 73 height 169
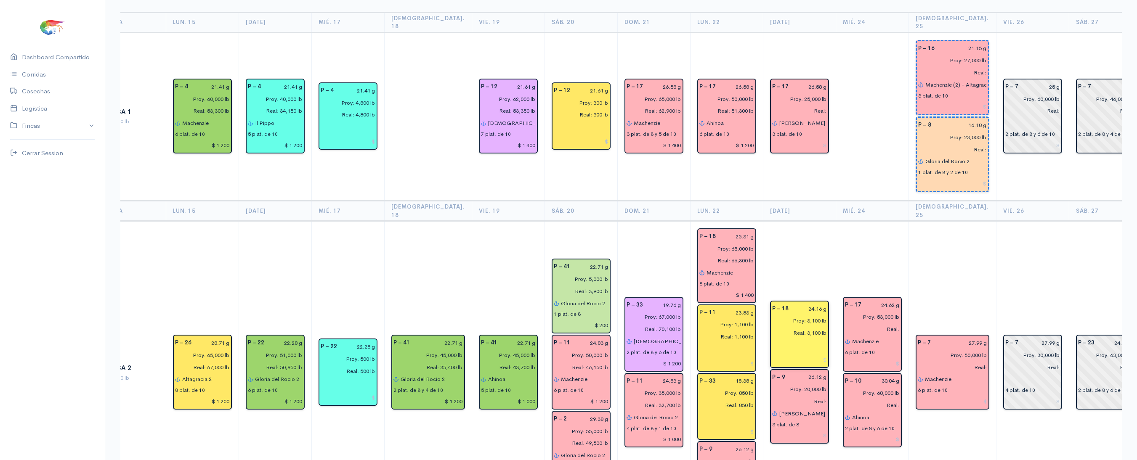
scroll to position [98, 0]
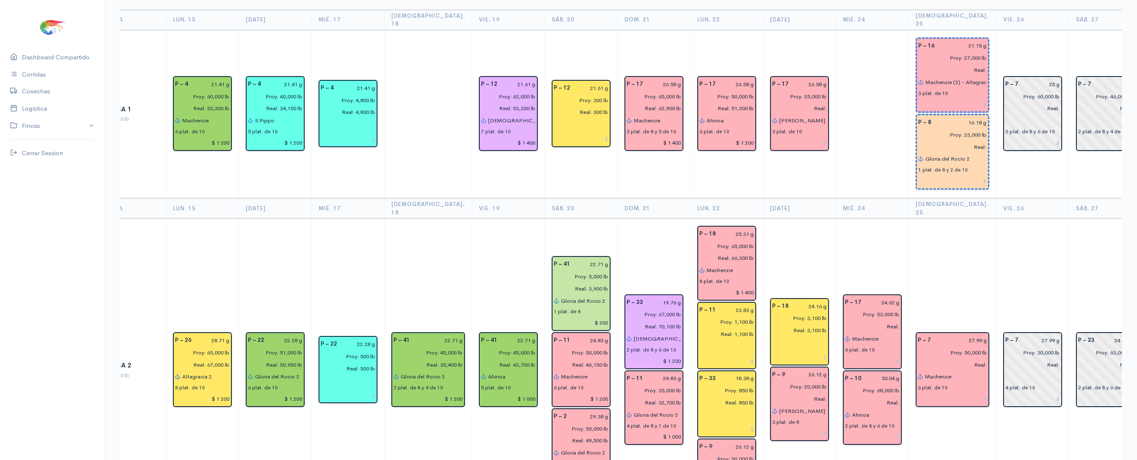
click at [928, 181] on td "P – 16 21.15 g Proy: 27,000 lb Real: Machenzie (2) - Altagracia2 (1) 3 plat. de…" at bounding box center [951, 114] width 87 height 169
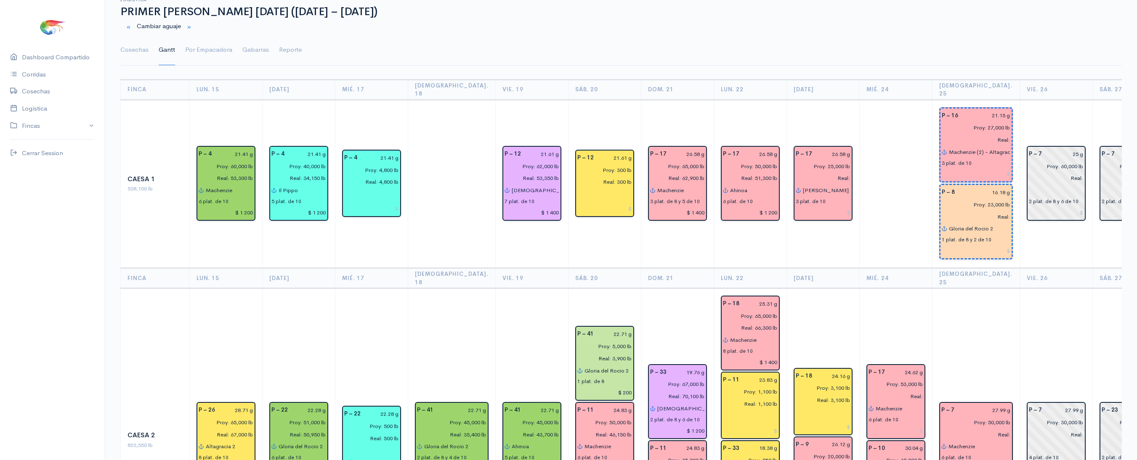
scroll to position [0, 0]
